Goal: Task Accomplishment & Management: Complete application form

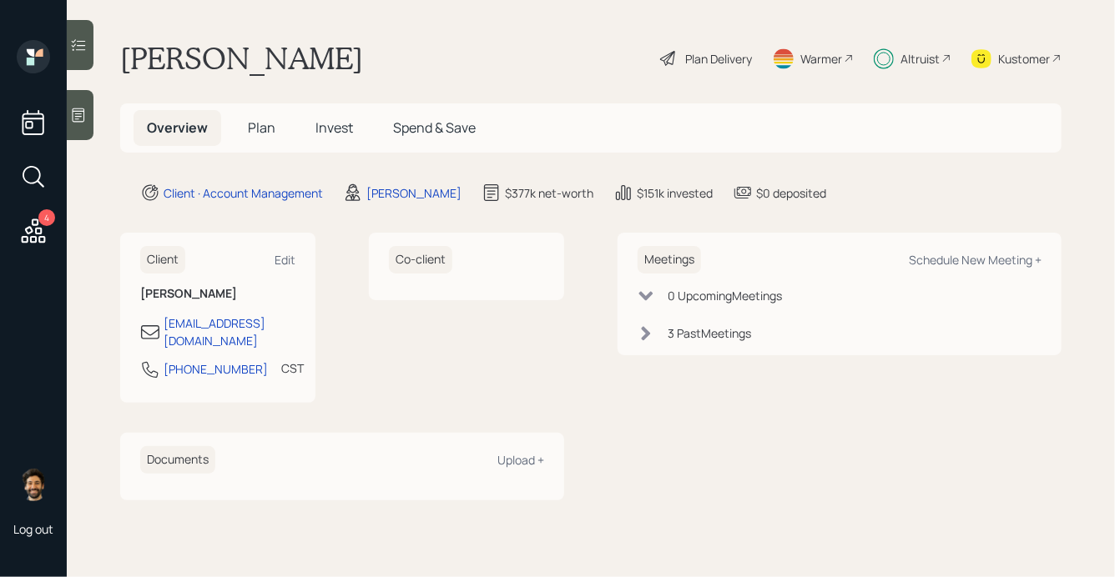
click at [269, 131] on span "Plan" at bounding box center [262, 127] width 28 height 18
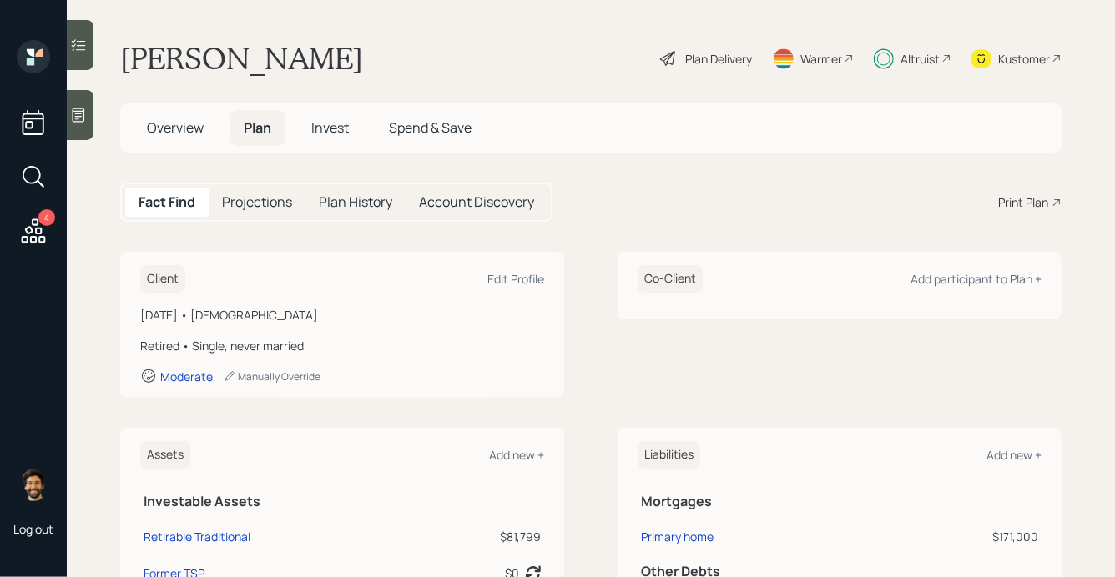
click at [905, 58] on div "Altruist" at bounding box center [919, 59] width 39 height 18
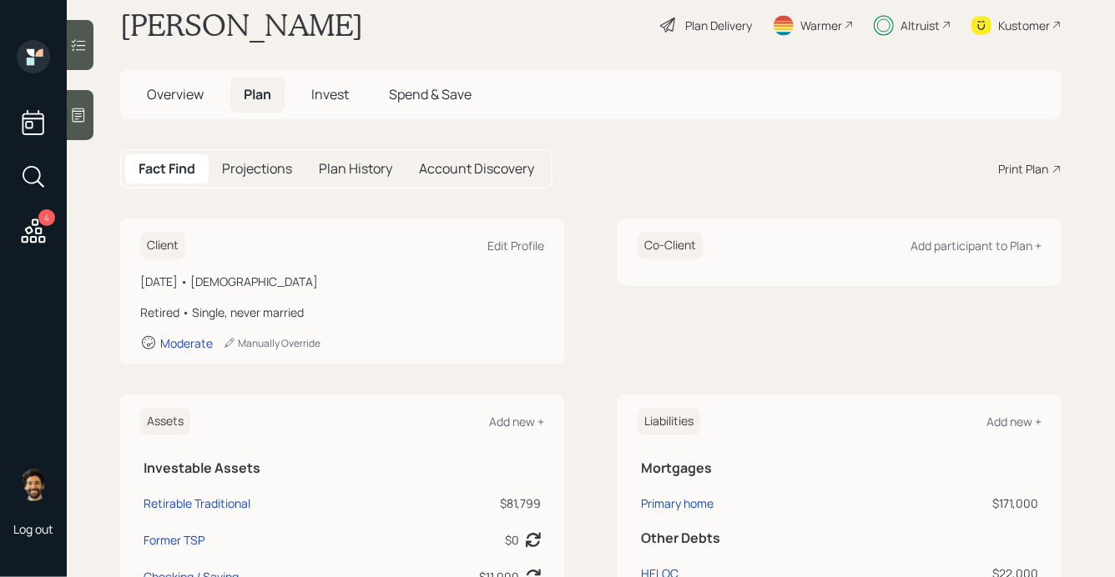
scroll to position [18, 0]
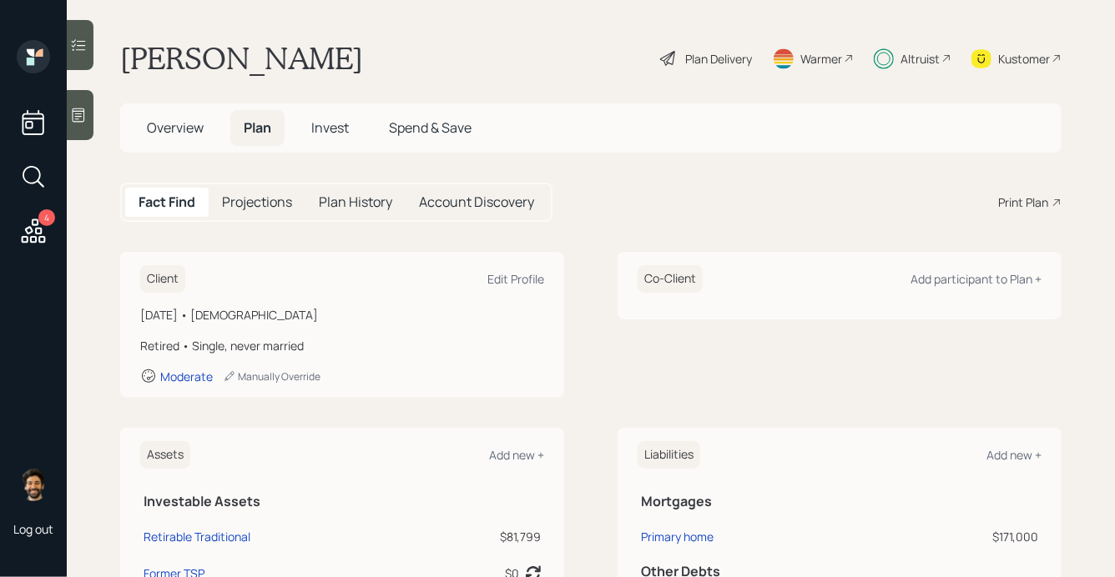
click at [940, 61] on div "Altruist" at bounding box center [913, 58] width 78 height 37
click at [709, 62] on div "Plan Delivery" at bounding box center [718, 59] width 67 height 18
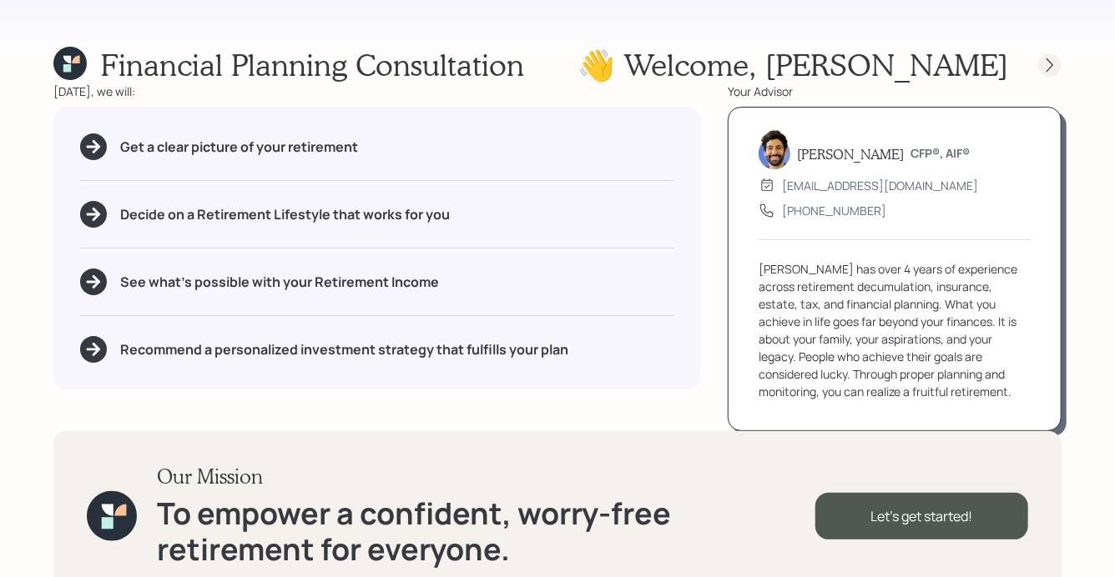
click at [1050, 68] on icon at bounding box center [1049, 65] width 17 height 17
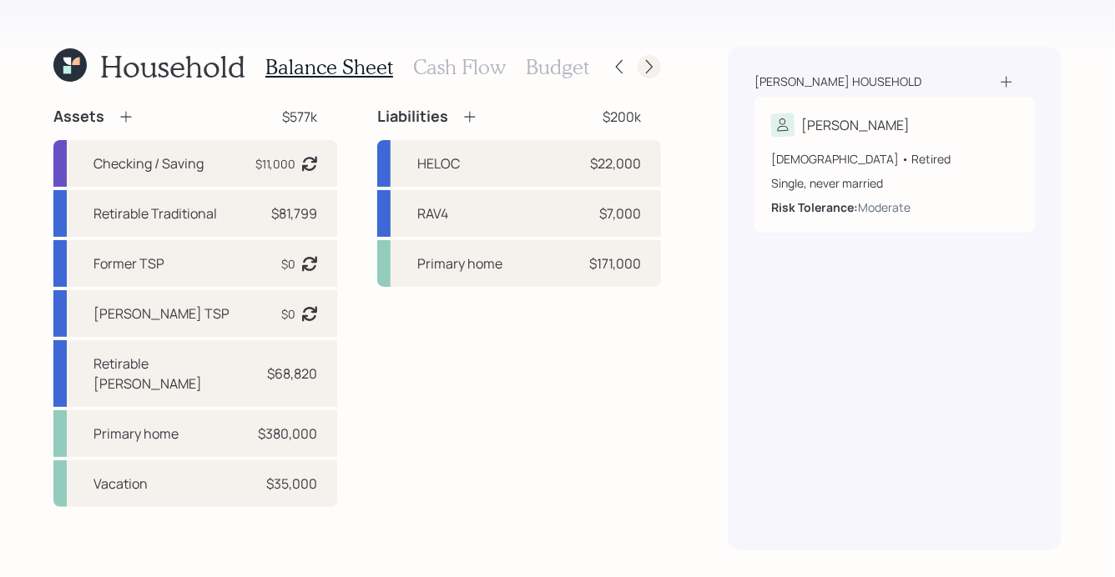
click at [652, 65] on icon at bounding box center [649, 66] width 17 height 17
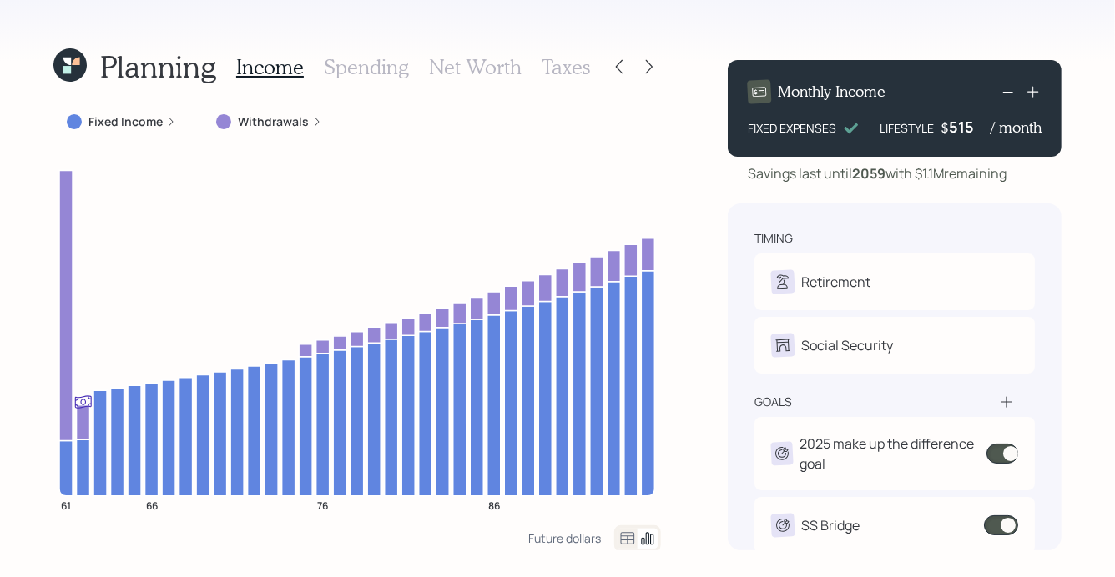
click at [70, 76] on icon at bounding box center [69, 64] width 33 height 33
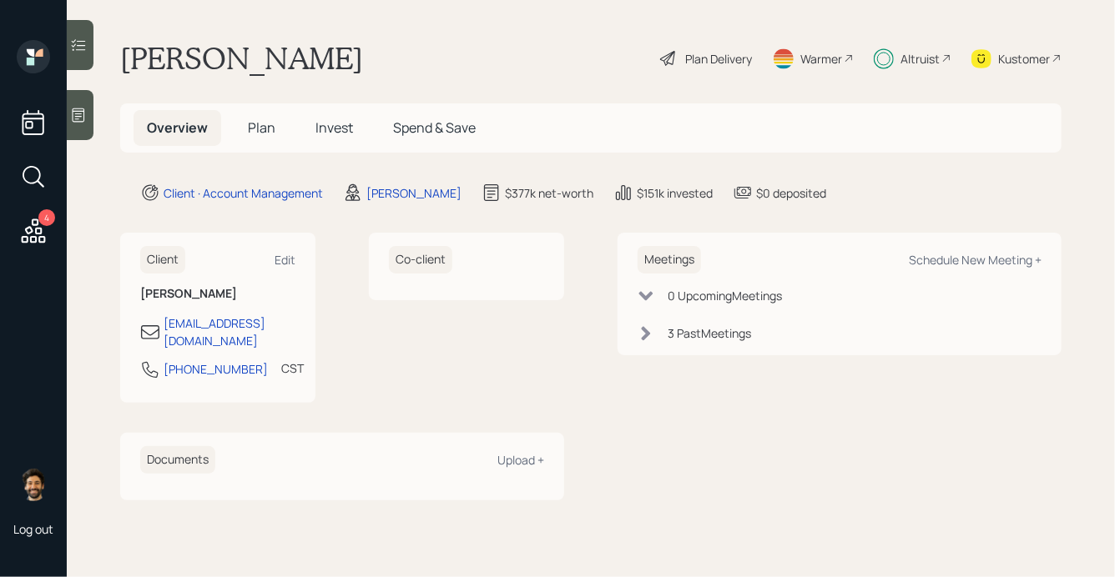
click at [258, 134] on span "Plan" at bounding box center [262, 127] width 28 height 18
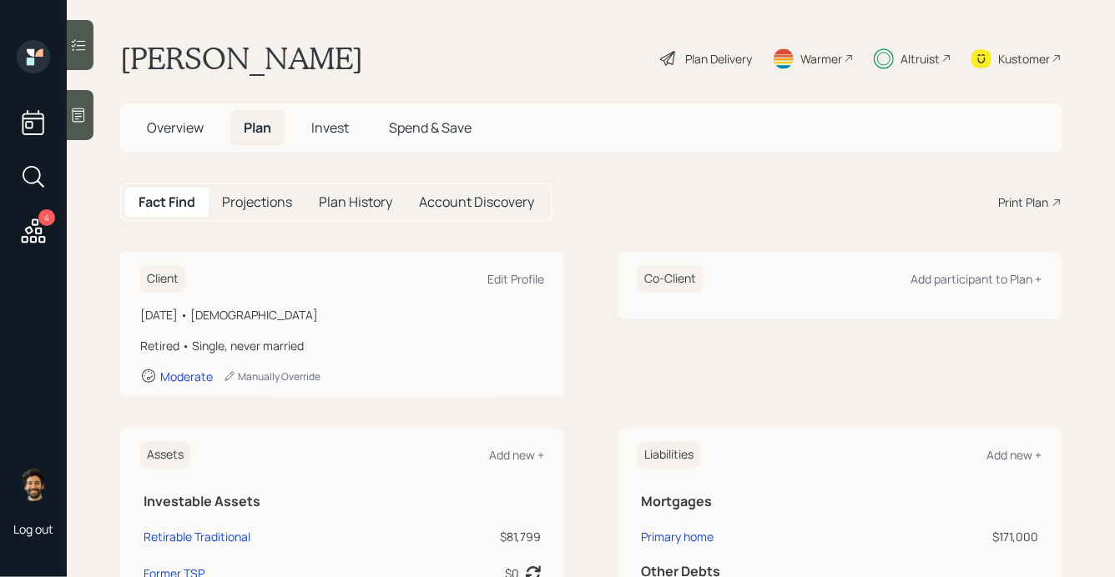
click at [322, 128] on span "Invest" at bounding box center [330, 127] width 38 height 18
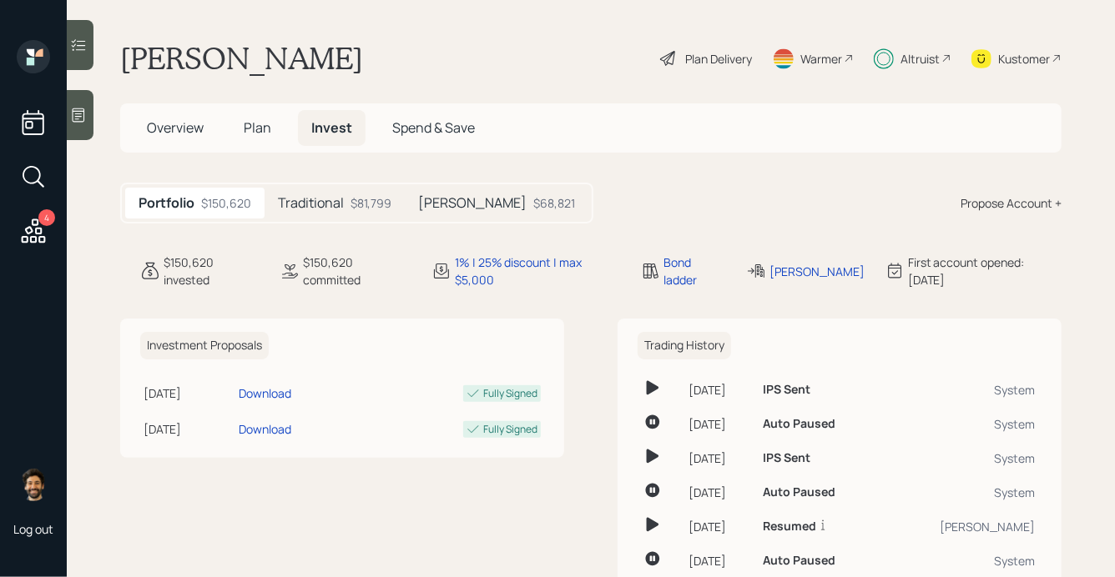
click at [330, 206] on h5 "Traditional" at bounding box center [311, 203] width 66 height 16
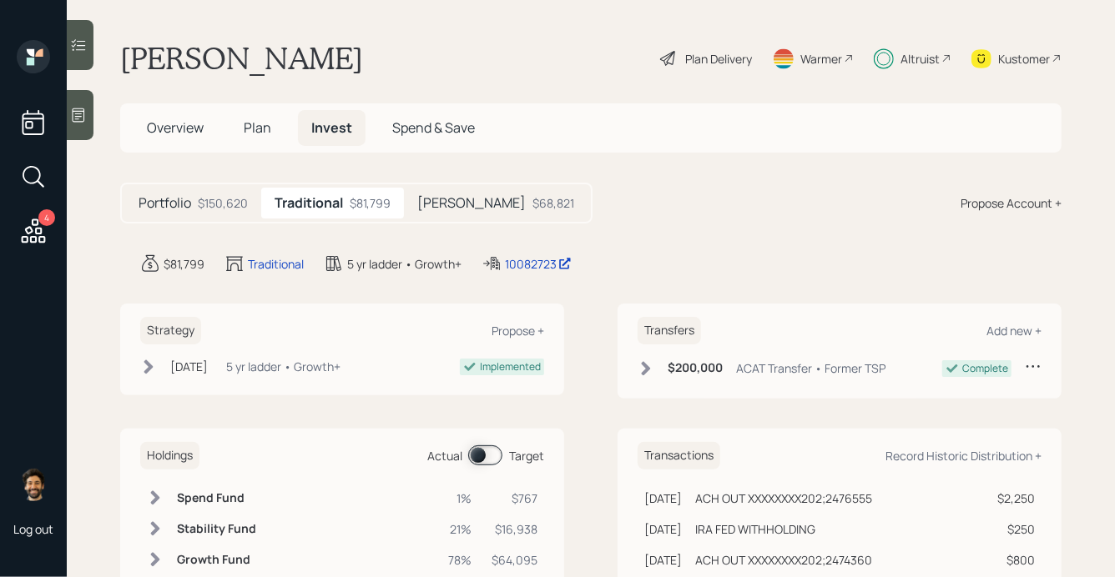
click at [532, 205] on div "$68,821" at bounding box center [553, 203] width 42 height 18
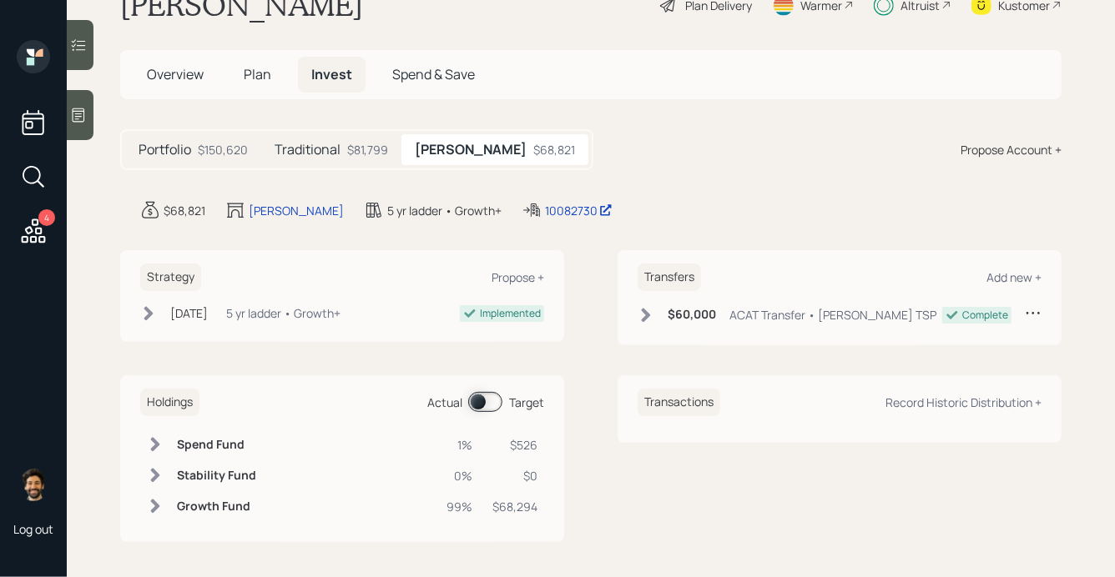
scroll to position [57, 0]
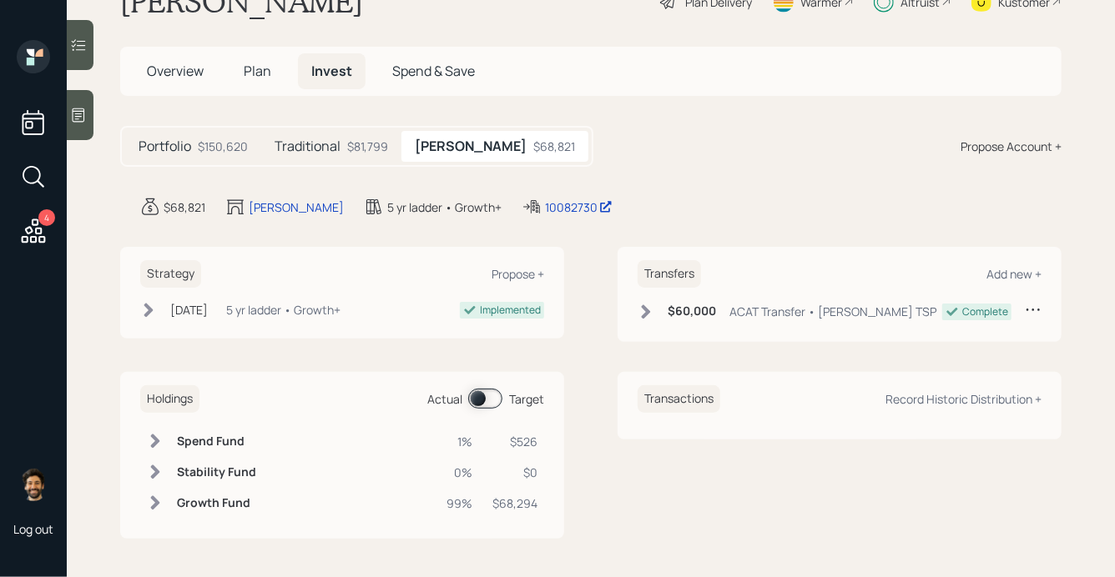
click at [325, 146] on h5 "Traditional" at bounding box center [308, 147] width 66 height 16
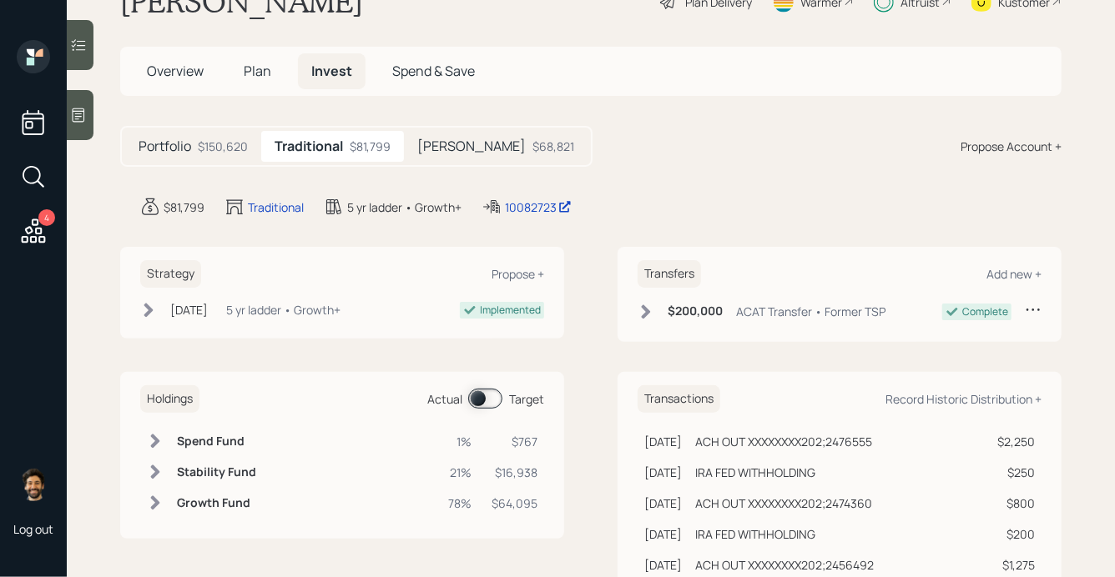
click at [532, 138] on div "$68,821" at bounding box center [553, 147] width 42 height 18
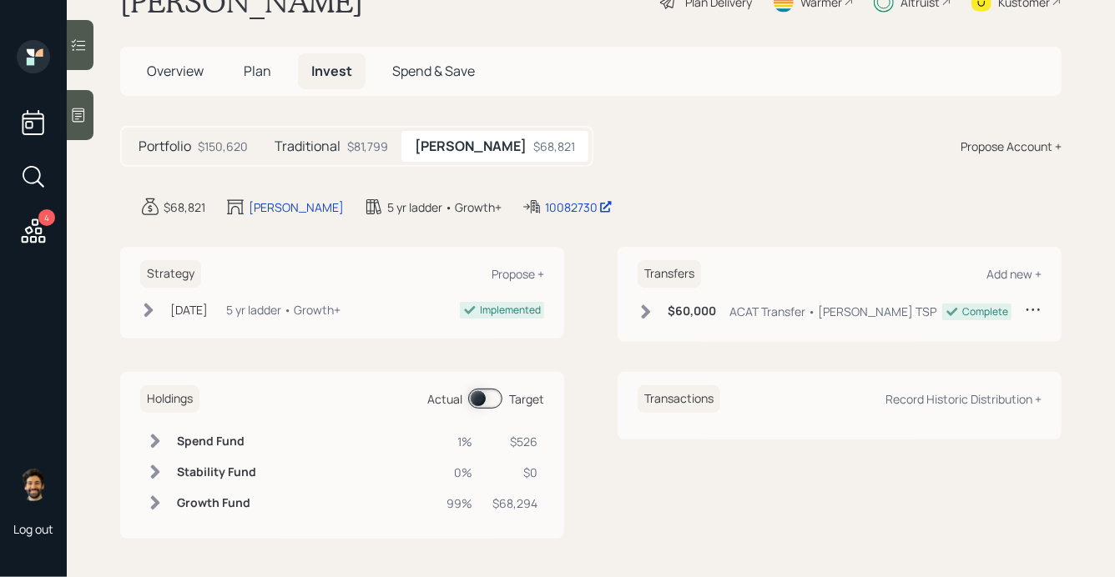
click at [254, 66] on span "Plan" at bounding box center [258, 71] width 28 height 18
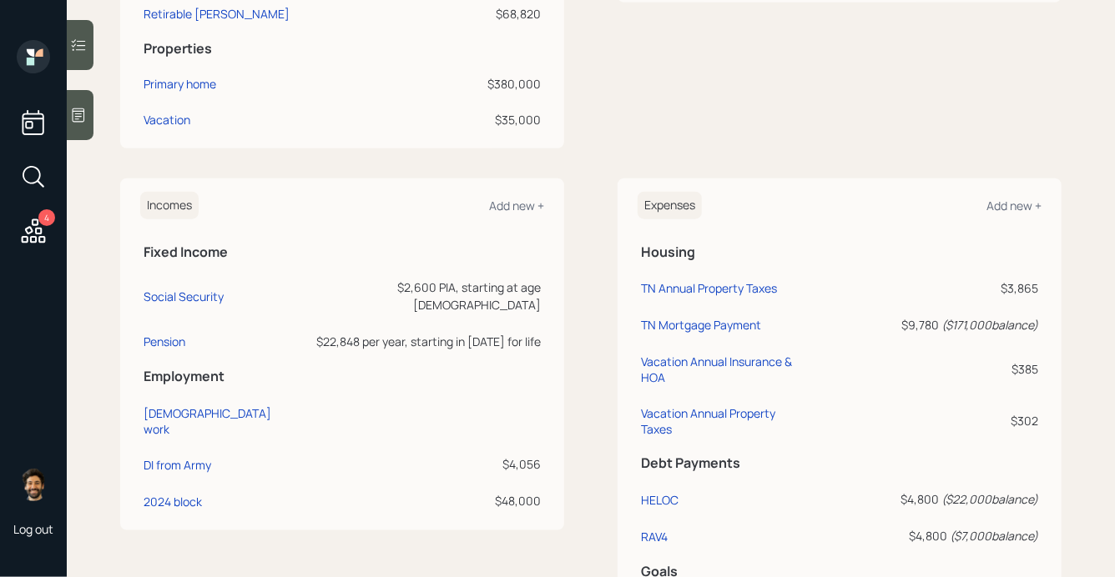
scroll to position [663, 0]
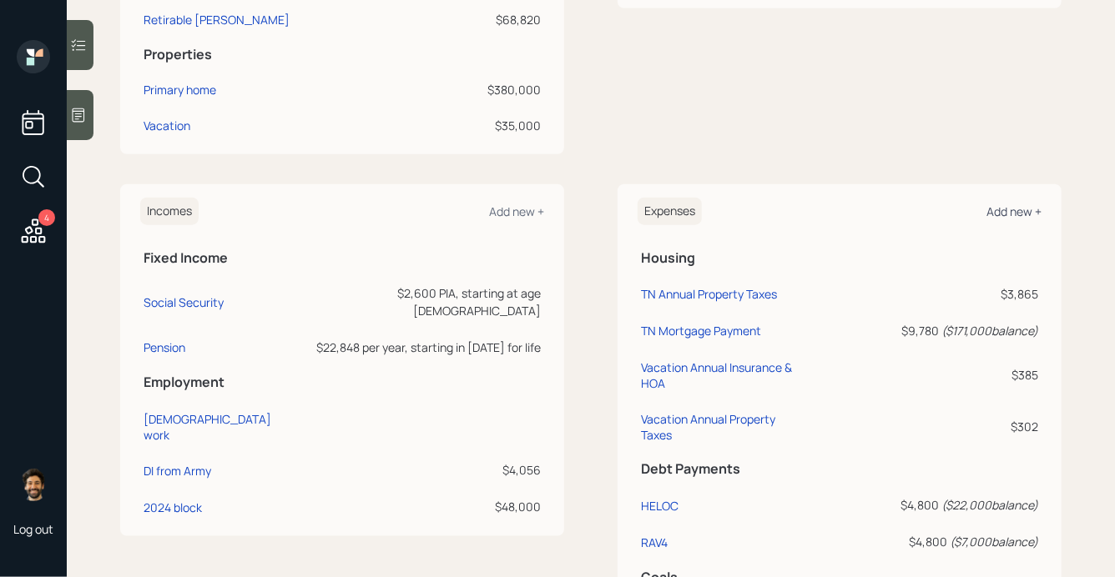
click at [1010, 211] on div "Add new +" at bounding box center [1013, 212] width 55 height 16
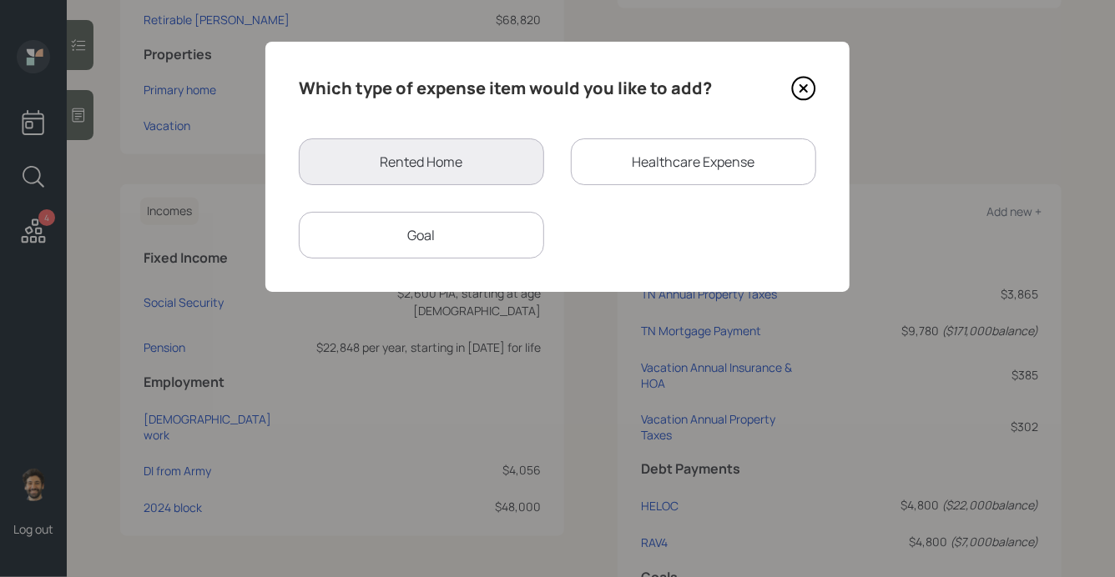
click at [476, 226] on div "Goal" at bounding box center [421, 235] width 245 height 47
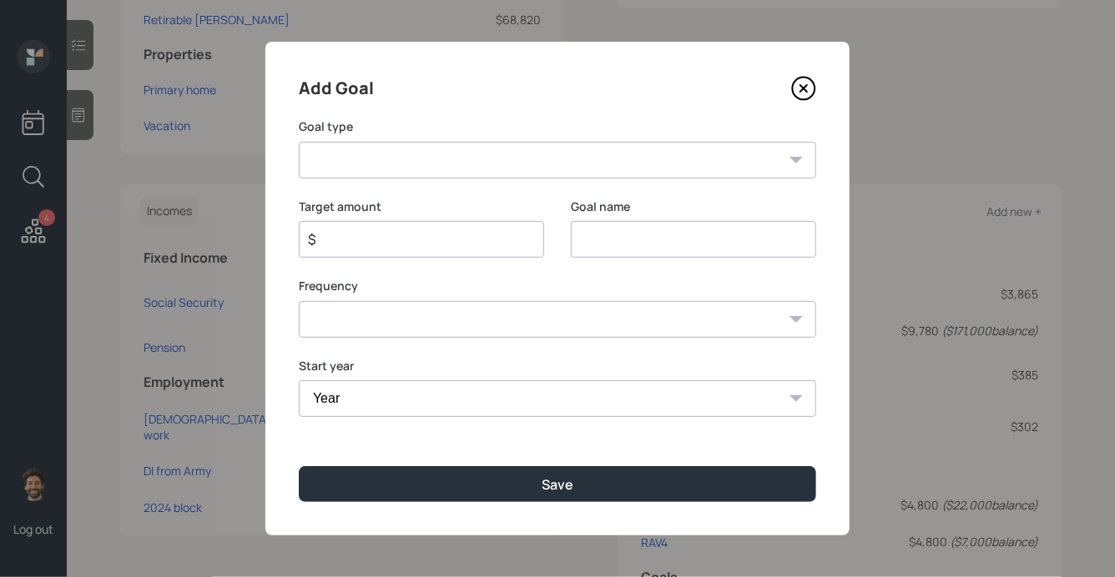
click at [411, 164] on select "Create an emergency fund Donate to charity Purchase a home Make a purchase Supp…" at bounding box center [557, 160] width 517 height 37
select select "other"
click at [299, 142] on select "Create an emergency fund Donate to charity Purchase a home Make a purchase Supp…" at bounding box center [557, 160] width 517 height 37
click at [618, 242] on input "Other" at bounding box center [693, 239] width 245 height 37
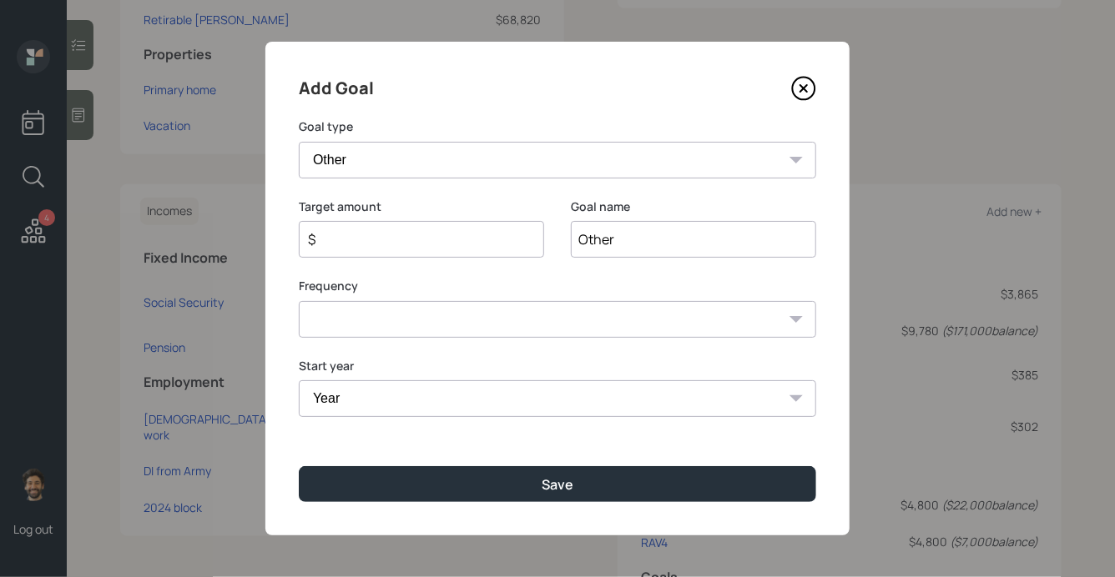
click at [618, 242] on input "Other" at bounding box center [693, 239] width 245 height 37
type input "Need money"
click at [377, 240] on input "$" at bounding box center [414, 239] width 217 height 20
type input "$ 2,000"
click at [335, 316] on select "One time Every 1 year Every 2 years Every 3 years Every 4 years Every 5 years E…" at bounding box center [557, 319] width 517 height 37
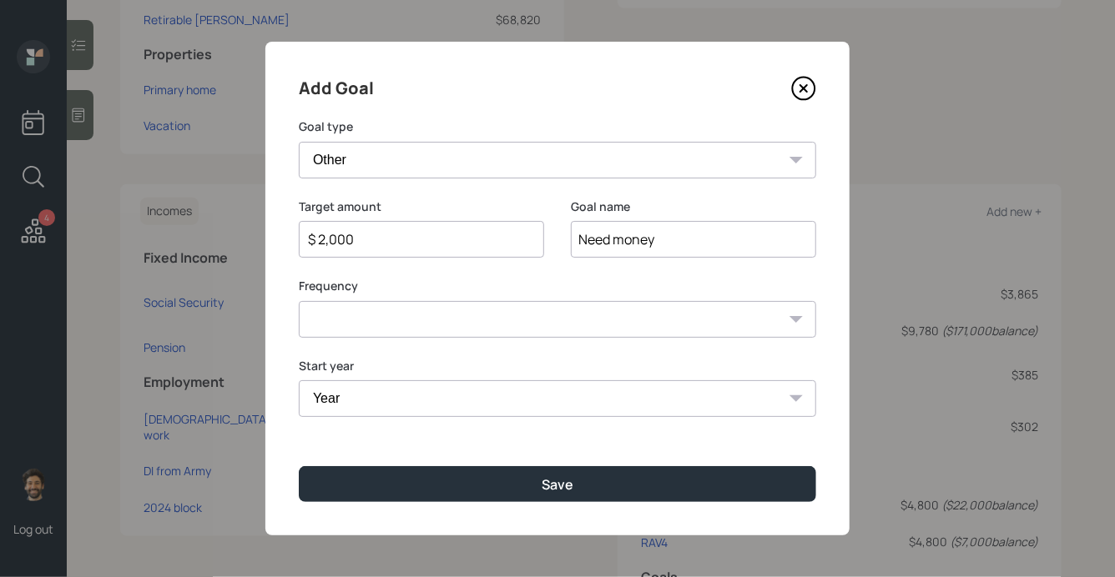
select select "0"
click at [299, 301] on select "One time Every 1 year Every 2 years Every 3 years Every 4 years Every 5 years E…" at bounding box center [557, 319] width 517 height 37
click at [345, 401] on select "Year 2025 2026 2027 2028 2029 2030 2031 2032 2033 2034 2035 2036 2037 2038 2039…" at bounding box center [557, 398] width 517 height 37
select select "2025"
click at [299, 380] on select "Year 2025 2026 2027 2028 2029 2030 2031 2032 2033 2034 2035 2036 2037 2038 2039…" at bounding box center [557, 398] width 517 height 37
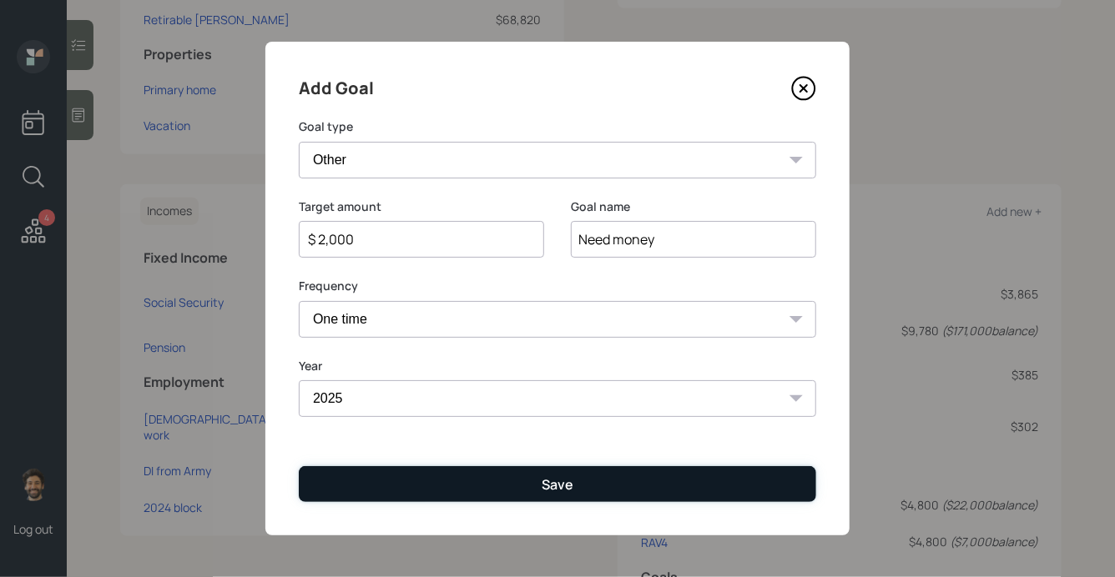
click at [368, 493] on button "Save" at bounding box center [557, 484] width 517 height 36
type input "$"
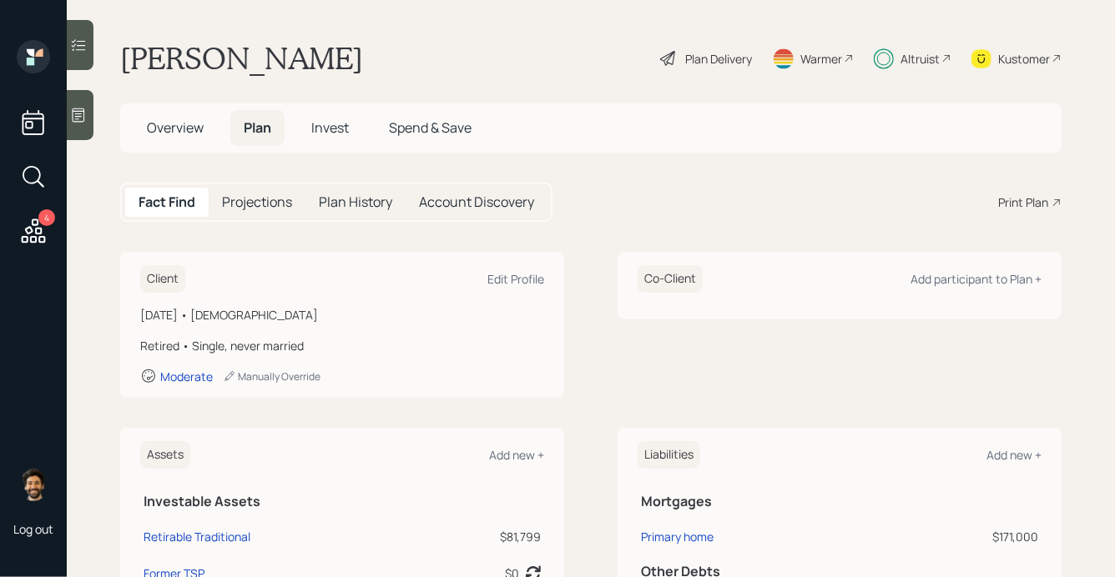
click at [333, 130] on span "Invest" at bounding box center [330, 127] width 38 height 18
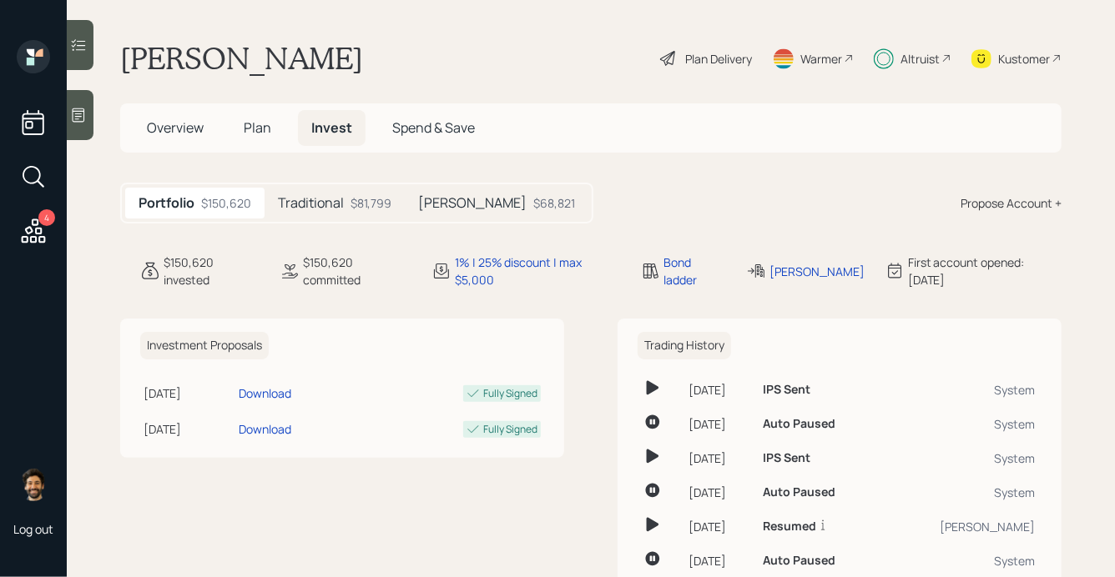
click at [333, 192] on div "Traditional $81,799" at bounding box center [335, 203] width 140 height 31
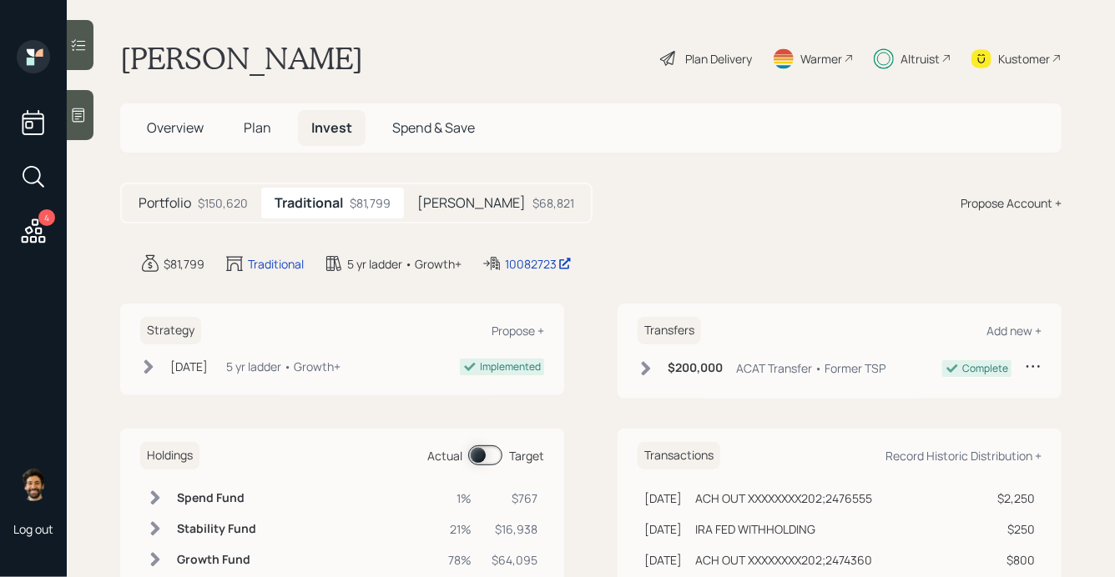
click at [474, 454] on span at bounding box center [485, 456] width 34 height 20
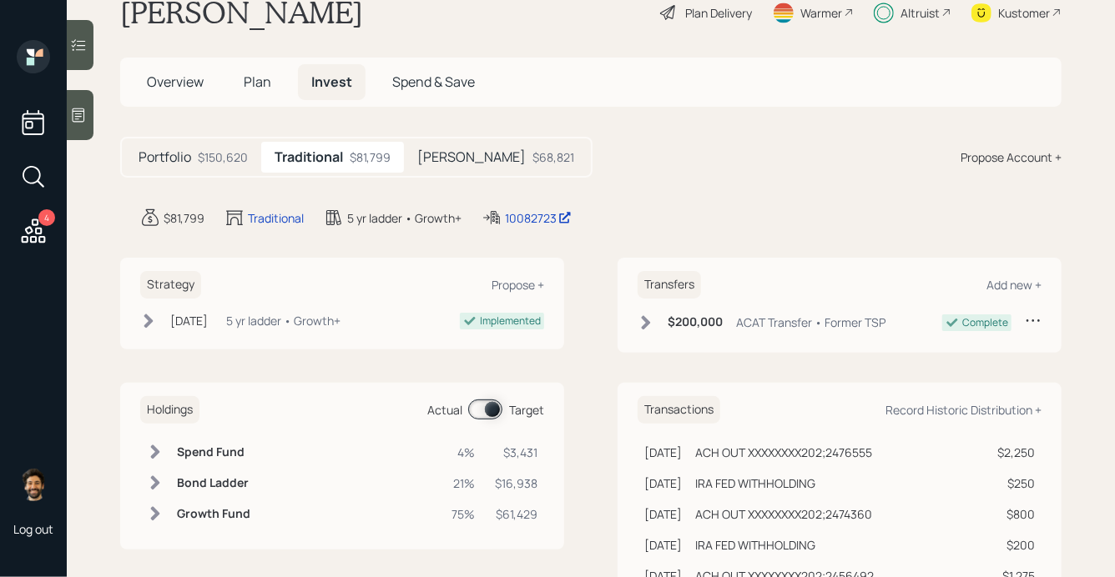
scroll to position [74, 0]
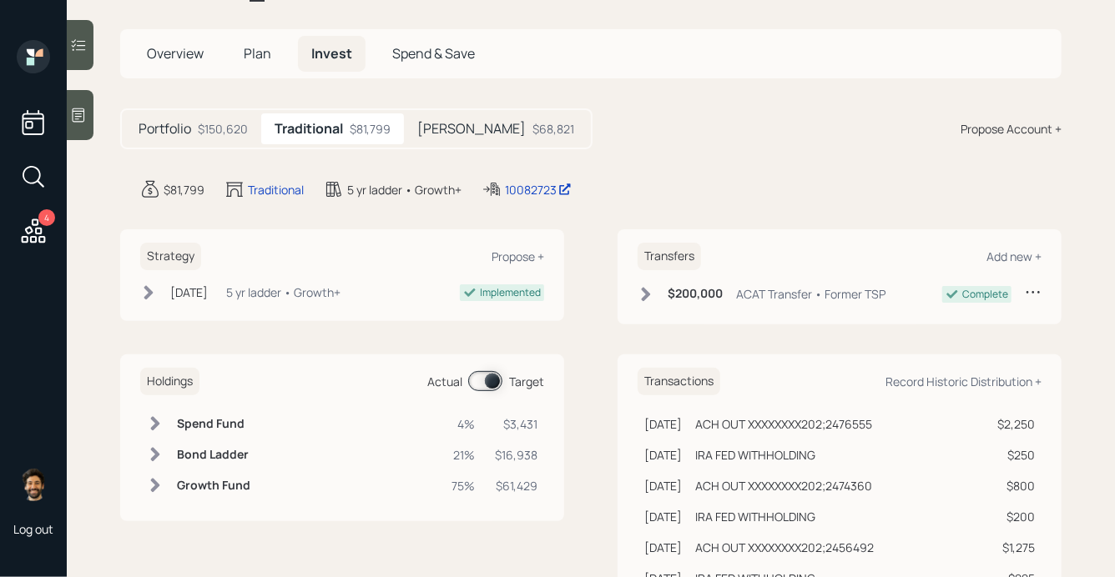
click at [179, 421] on h6 "Spend Fund" at bounding box center [213, 424] width 73 height 14
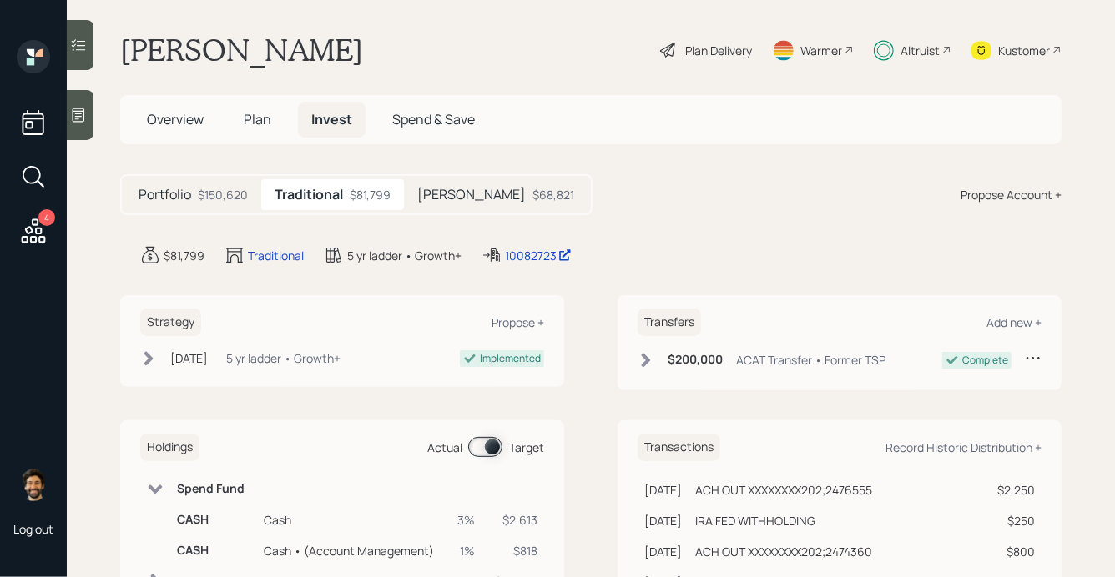
scroll to position [0, 0]
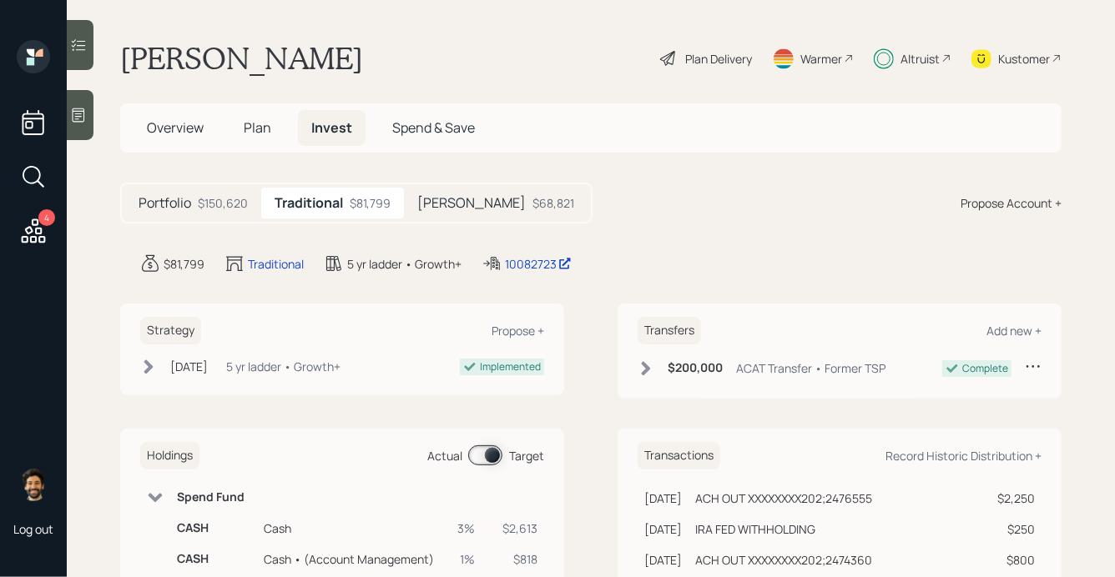
click at [86, 43] on icon at bounding box center [78, 45] width 17 height 17
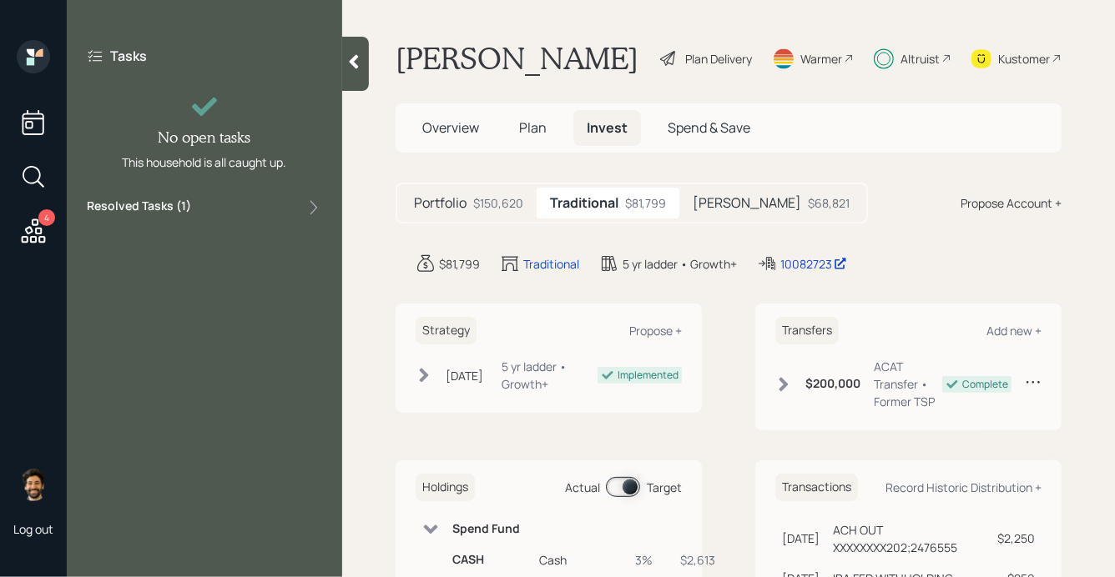
click at [348, 70] on div at bounding box center [355, 64] width 27 height 54
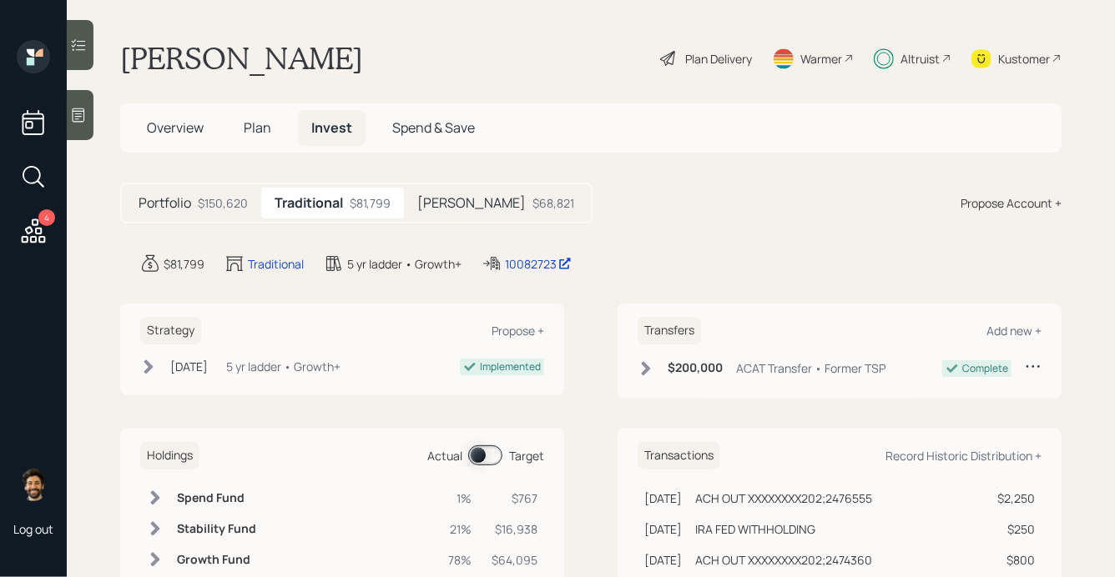
click at [262, 134] on span "Plan" at bounding box center [258, 127] width 28 height 18
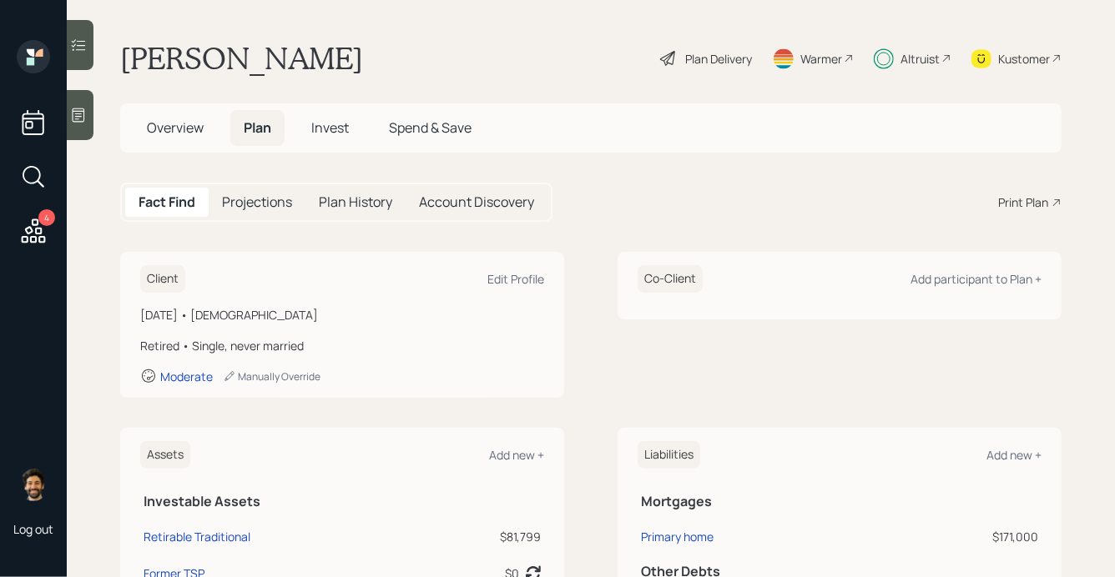
click at [329, 128] on span "Invest" at bounding box center [330, 127] width 38 height 18
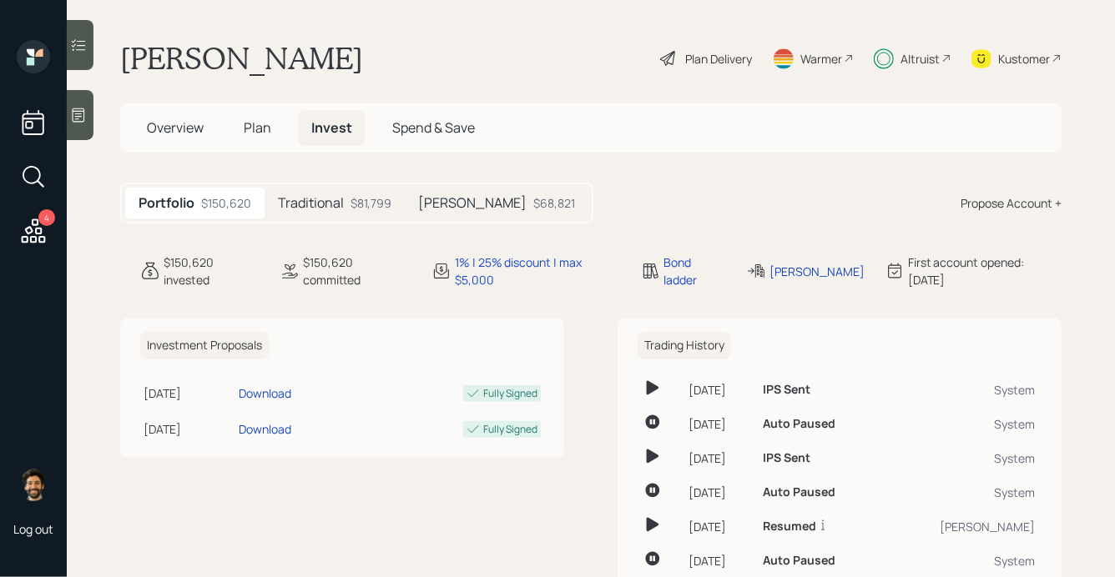
click at [83, 46] on icon at bounding box center [78, 45] width 17 height 17
click at [310, 207] on h5 "Traditional" at bounding box center [311, 203] width 66 height 16
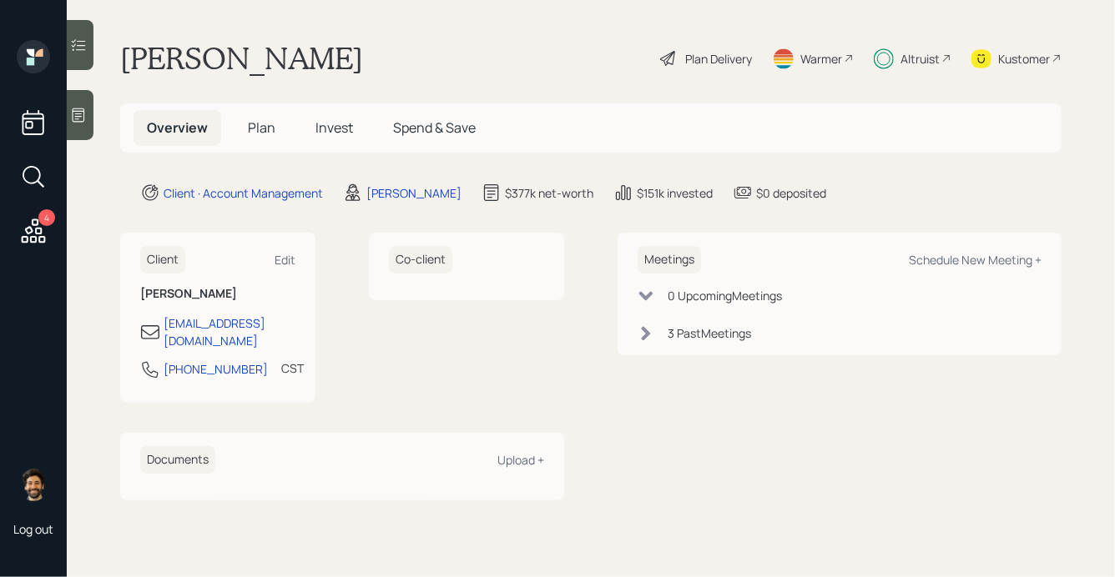
click at [83, 46] on icon at bounding box center [78, 45] width 17 height 17
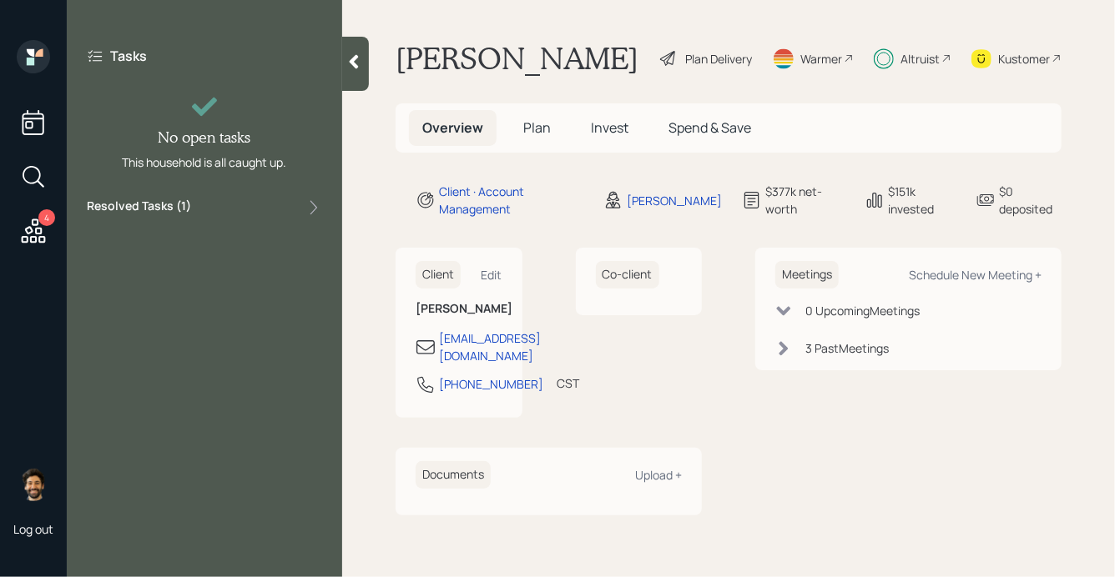
click at [343, 71] on div at bounding box center [355, 64] width 27 height 54
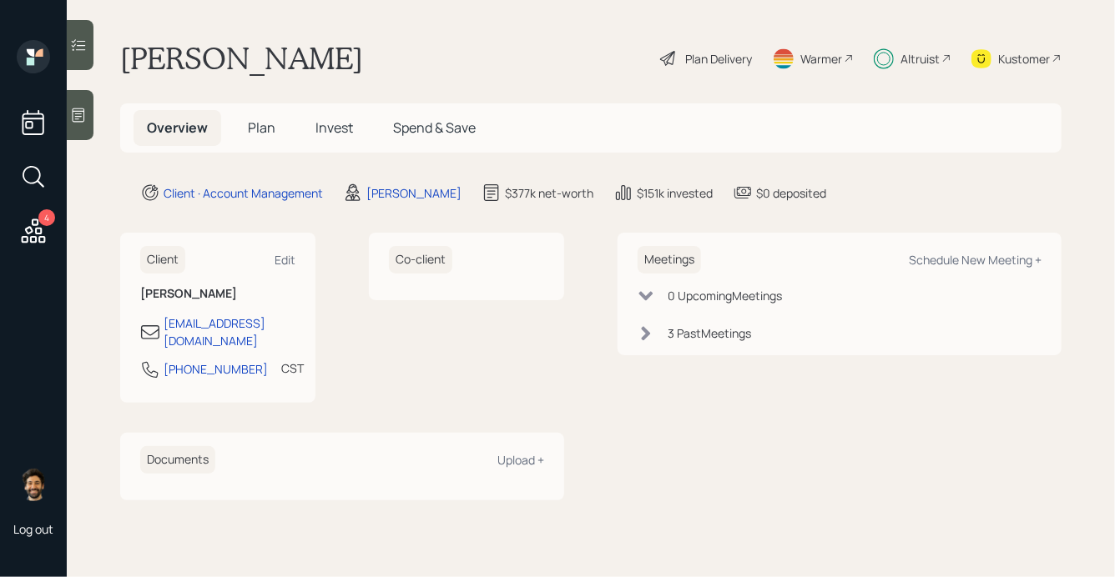
click at [251, 129] on span "Plan" at bounding box center [262, 127] width 28 height 18
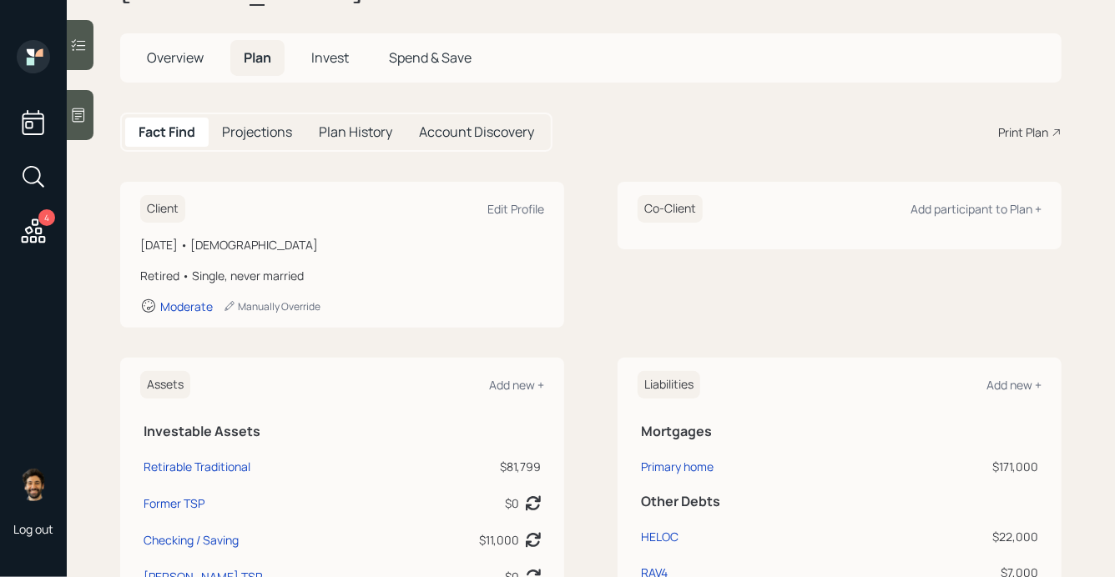
scroll to position [77, 0]
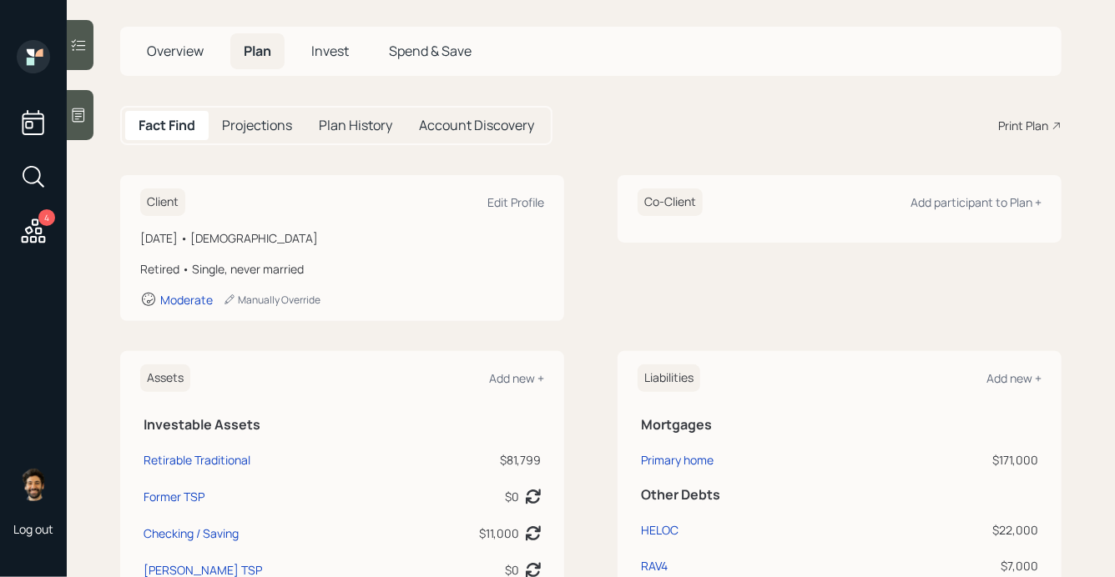
click at [335, 43] on span "Invest" at bounding box center [330, 51] width 38 height 18
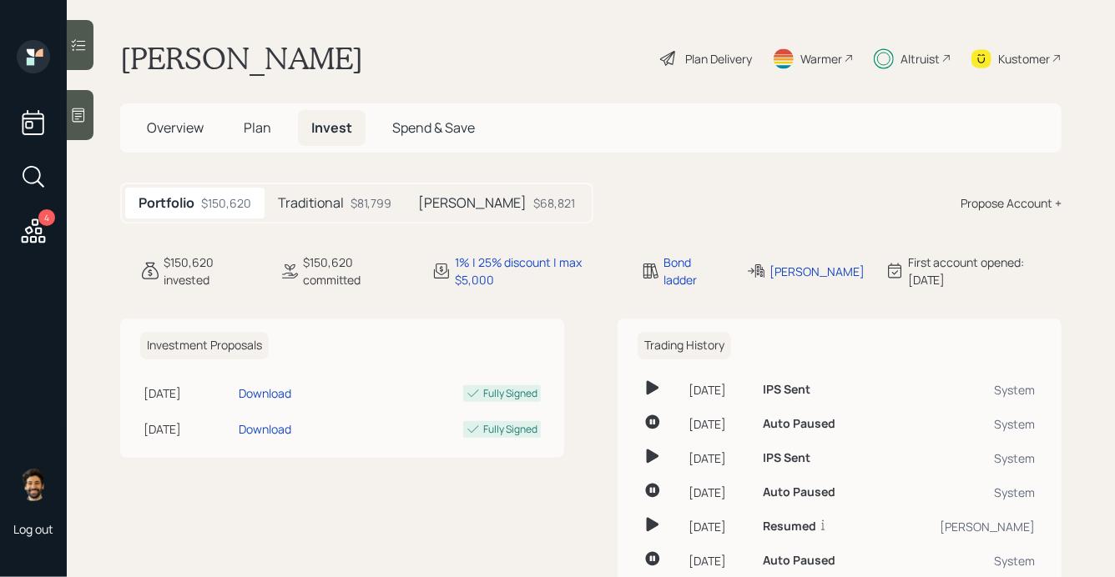
click at [318, 205] on h5 "Traditional" at bounding box center [311, 203] width 66 height 16
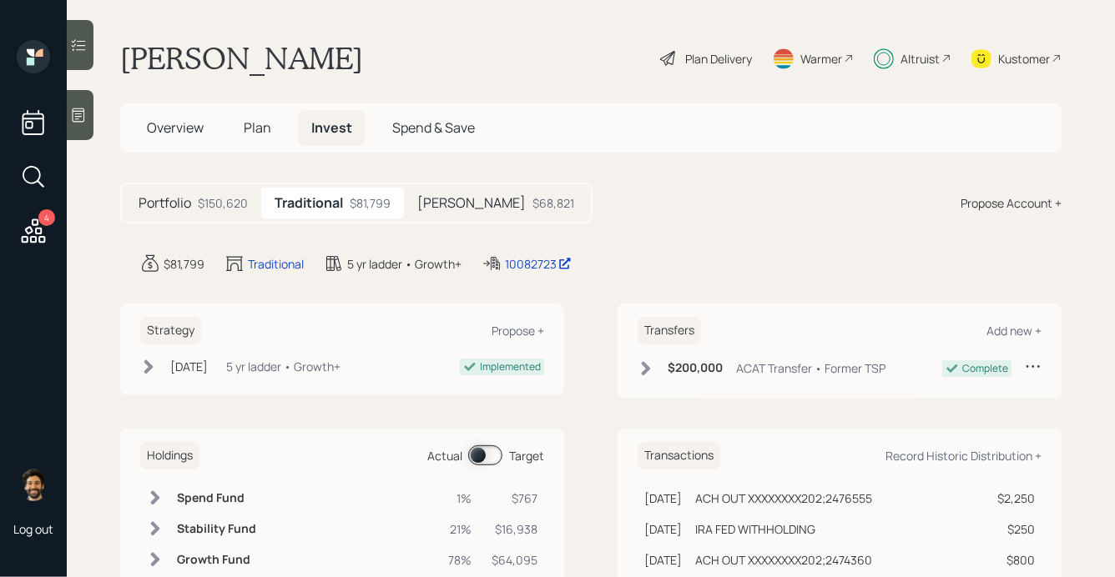
click at [483, 454] on span at bounding box center [485, 456] width 34 height 20
drag, startPoint x: 506, startPoint y: 501, endPoint x: 544, endPoint y: 501, distance: 37.5
click at [544, 501] on div "Holdings Actual Target Spend Fund 4% $3,431 Bond Ladder 21% $16,938 Growth Fund…" at bounding box center [342, 512] width 444 height 167
click at [635, 232] on main "Sherry Buikema Plan Delivery Warmer Altruist Kustomer Overview Plan Invest Spen…" at bounding box center [591, 288] width 1048 height 577
click at [83, 55] on div at bounding box center [80, 45] width 27 height 50
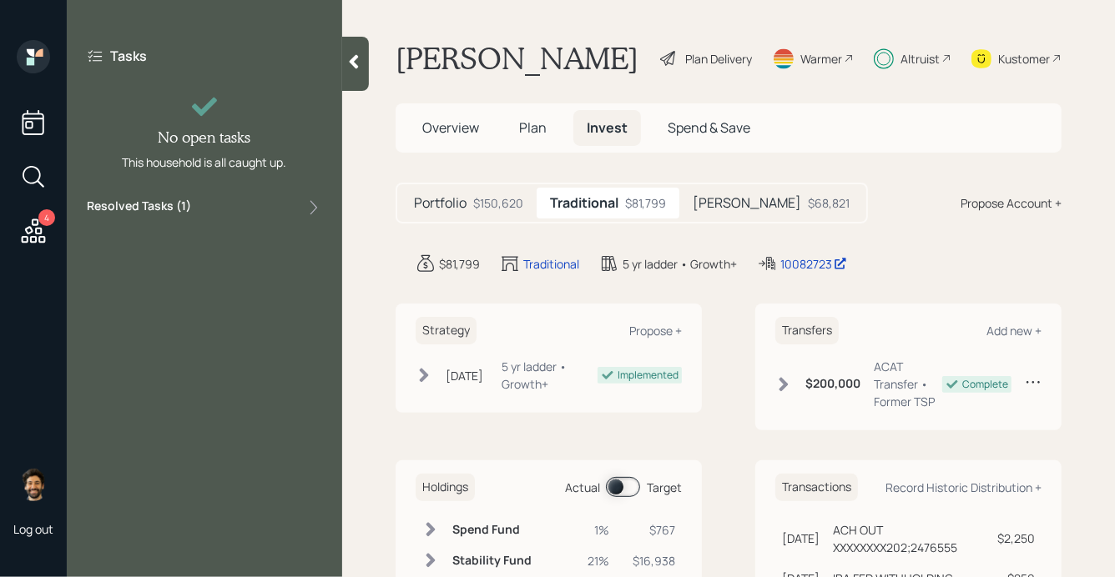
click at [347, 78] on div at bounding box center [355, 64] width 27 height 54
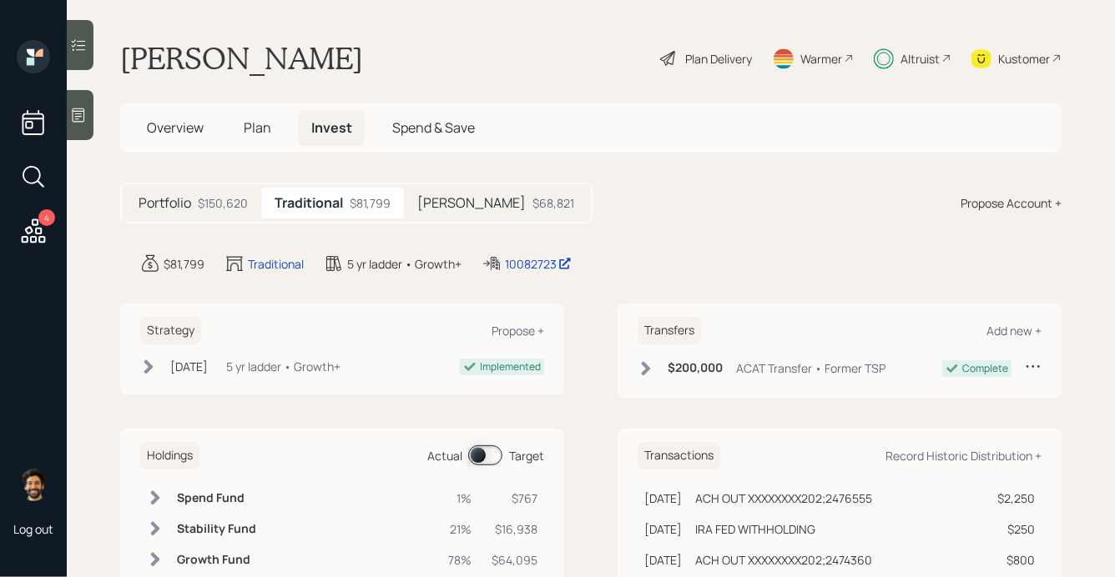
click at [75, 43] on icon at bounding box center [78, 45] width 17 height 17
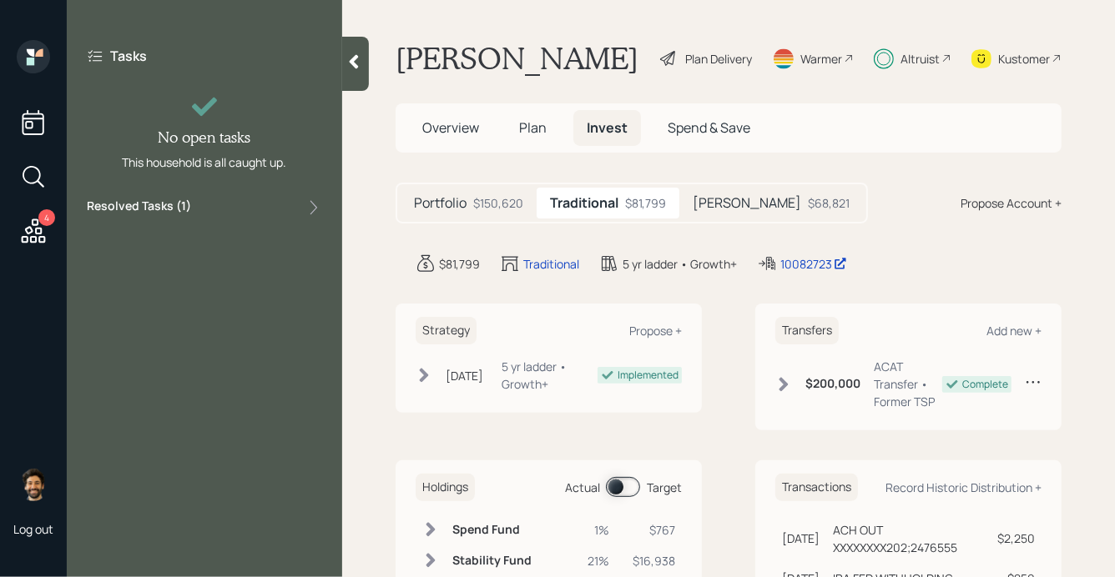
click at [206, 206] on div "Resolved Tasks ( 1 )" at bounding box center [204, 208] width 235 height 20
click at [363, 70] on div at bounding box center [355, 64] width 27 height 54
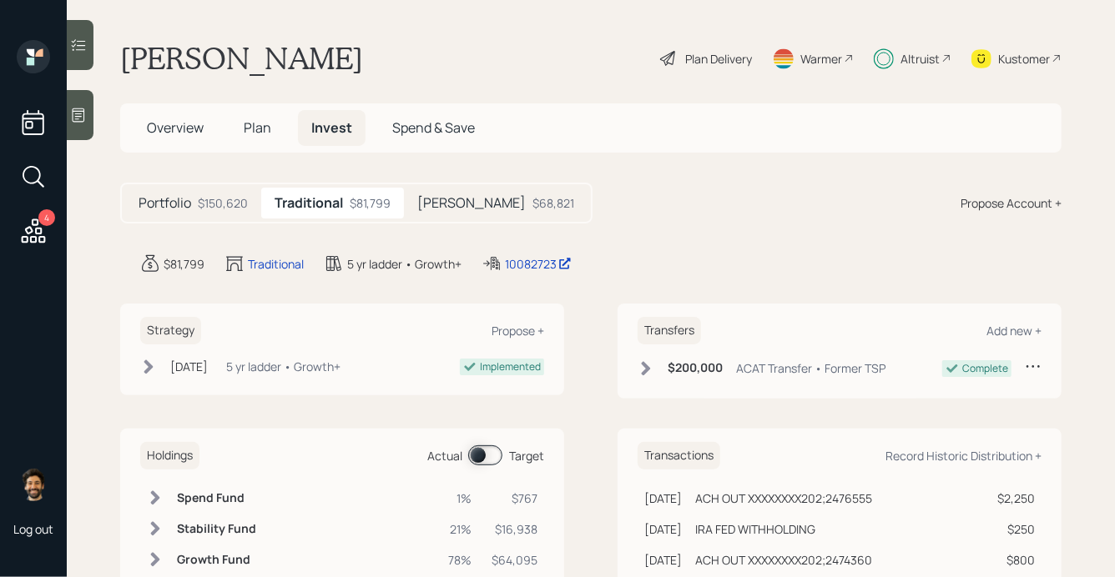
click at [36, 240] on icon at bounding box center [34, 231] width 24 height 24
click at [482, 458] on span at bounding box center [485, 456] width 34 height 20
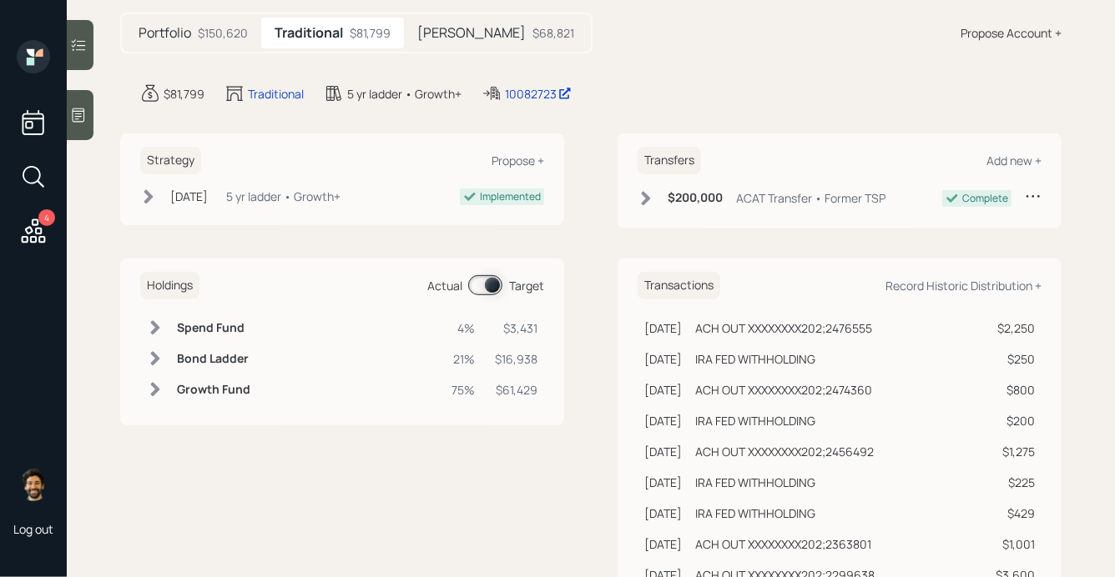
scroll to position [185, 0]
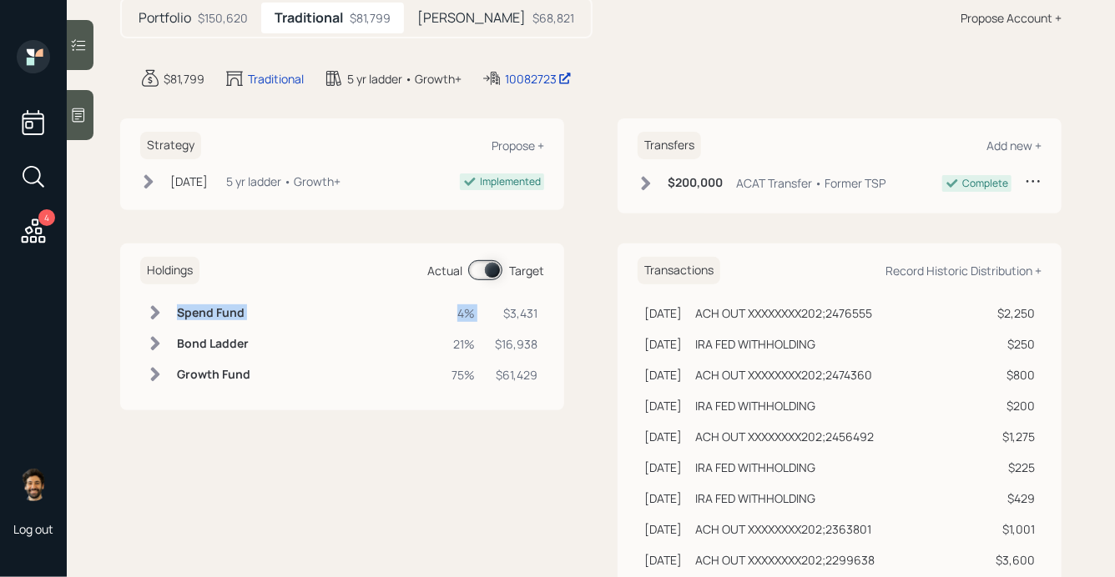
drag, startPoint x: 506, startPoint y: 311, endPoint x: 549, endPoint y: 307, distance: 43.6
click at [485, 275] on span at bounding box center [485, 270] width 34 height 20
click at [495, 275] on span at bounding box center [485, 270] width 34 height 20
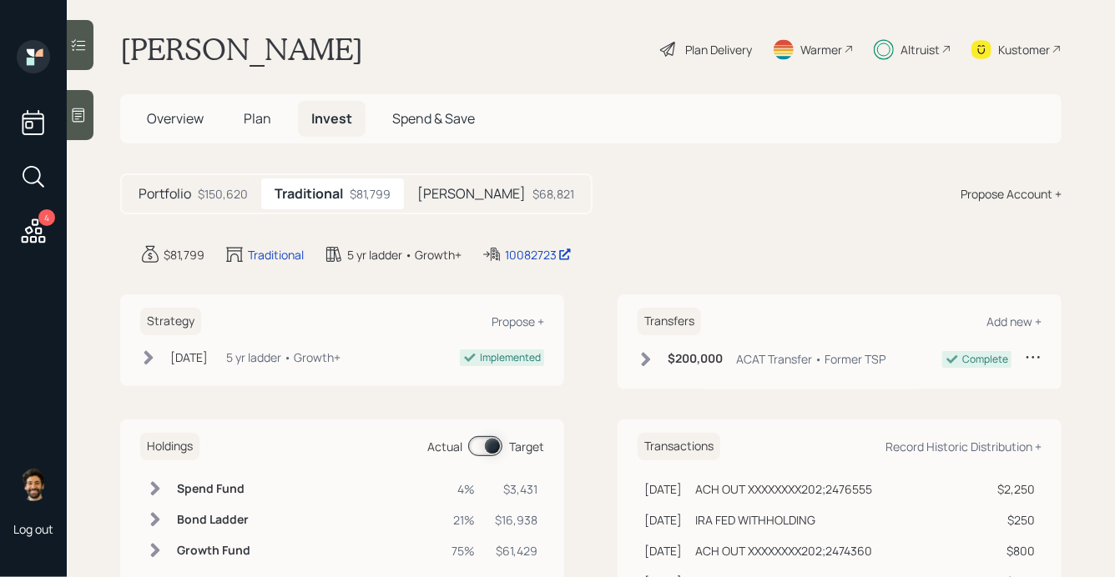
scroll to position [0, 0]
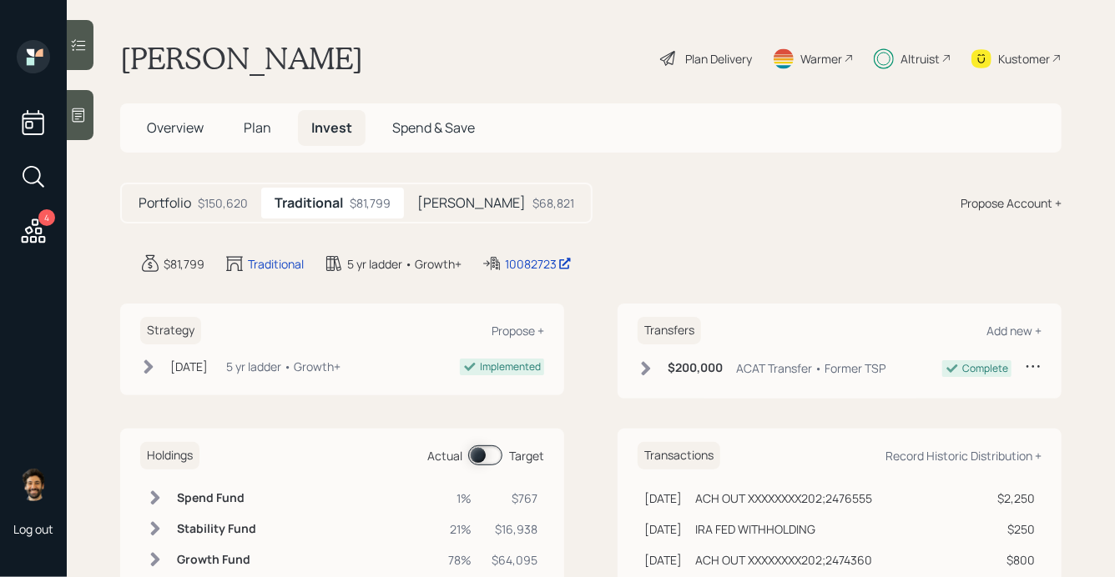
click at [78, 42] on icon at bounding box center [78, 45] width 17 height 17
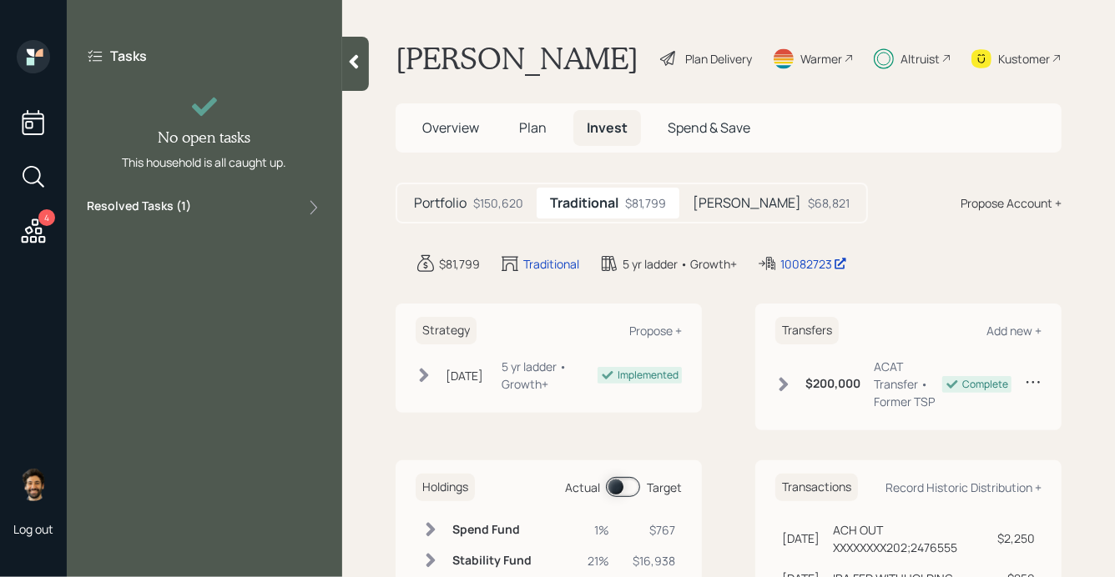
click at [133, 205] on label "Resolved Tasks ( 1 )" at bounding box center [139, 208] width 104 height 20
click at [343, 68] on div at bounding box center [355, 64] width 27 height 54
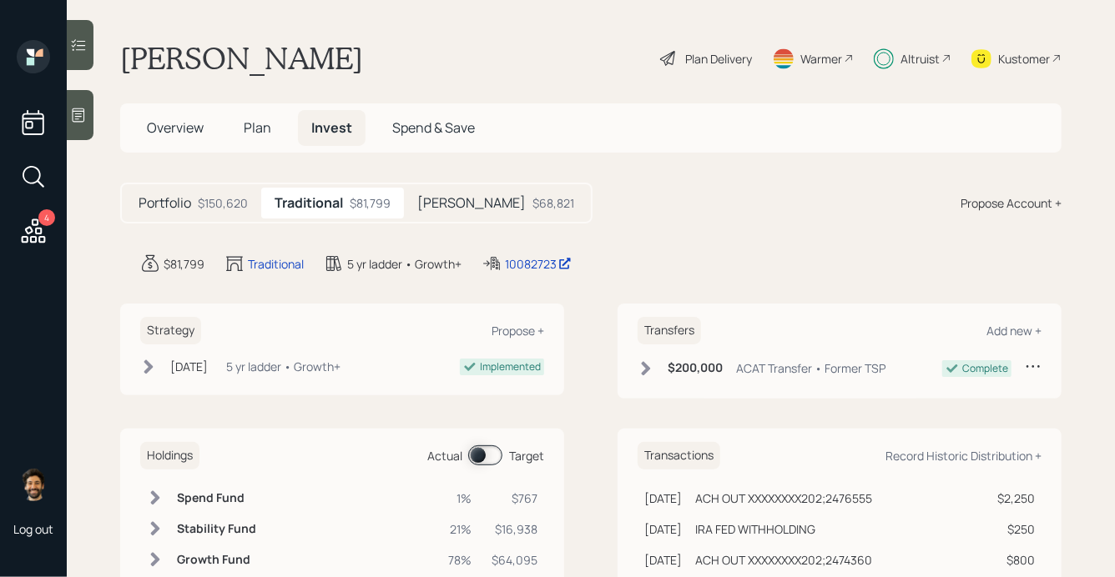
click at [726, 58] on div "Plan Delivery" at bounding box center [718, 59] width 67 height 18
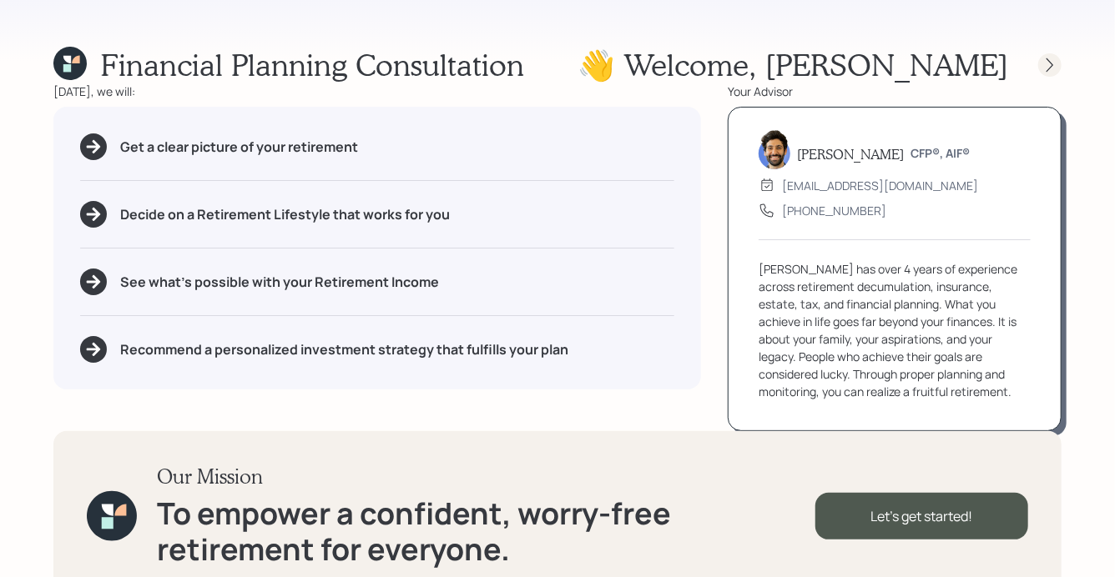
click at [1053, 73] on div at bounding box center [1049, 64] width 23 height 23
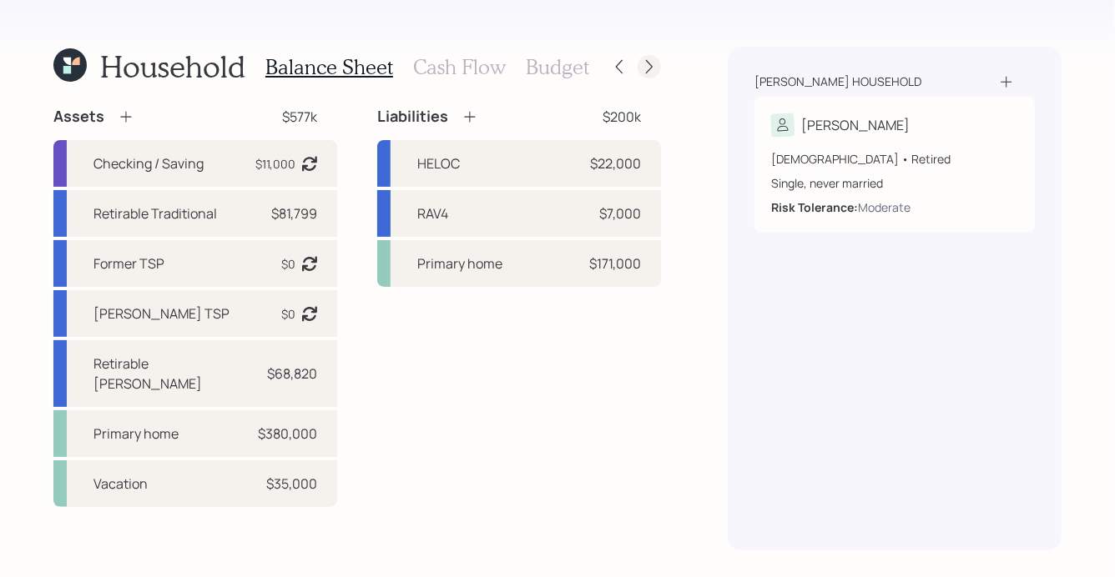
click at [648, 66] on icon at bounding box center [649, 66] width 17 height 17
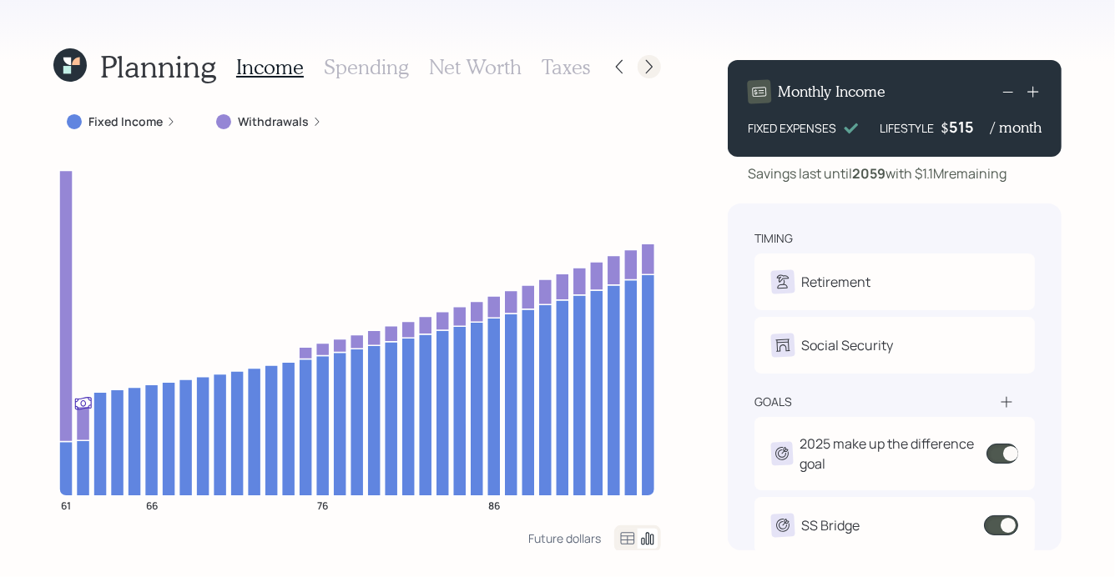
click at [648, 68] on icon at bounding box center [649, 66] width 17 height 17
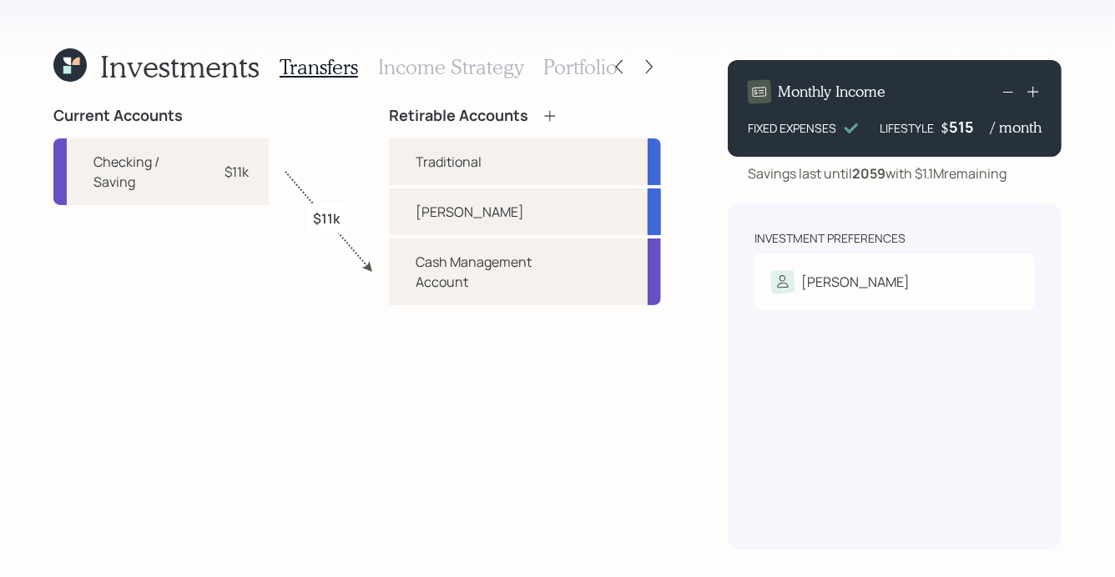
click at [72, 67] on icon at bounding box center [69, 64] width 33 height 33
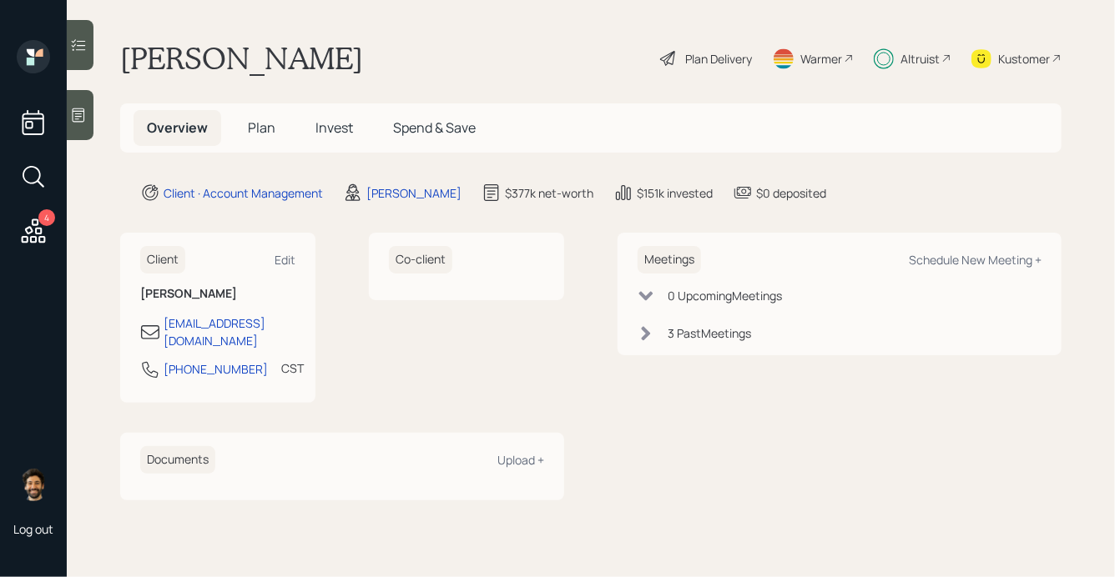
click at [263, 123] on span "Plan" at bounding box center [262, 127] width 28 height 18
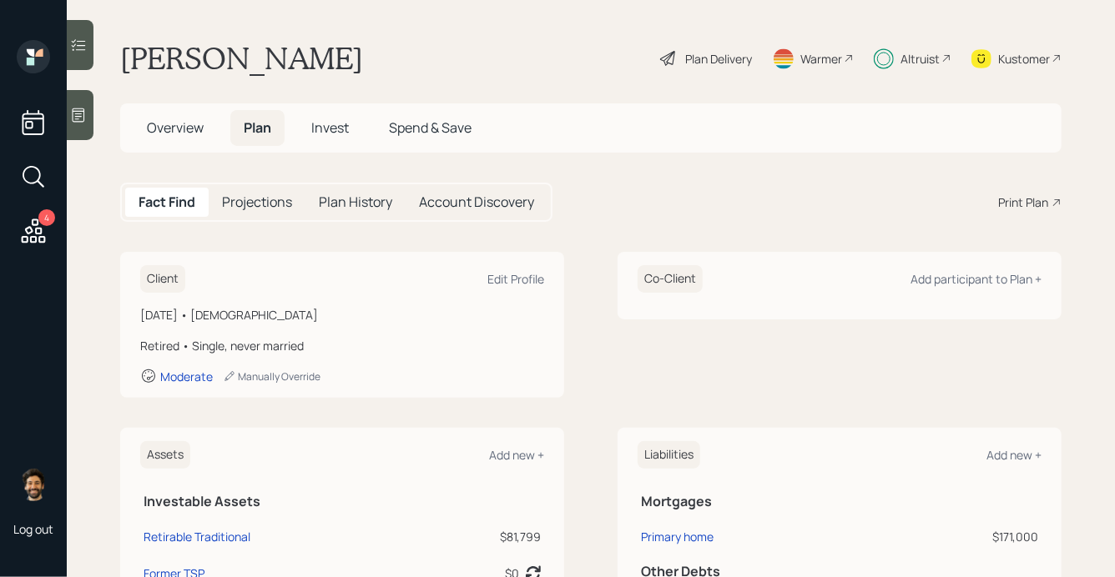
click at [311, 128] on h5 "Invest" at bounding box center [330, 128] width 64 height 36
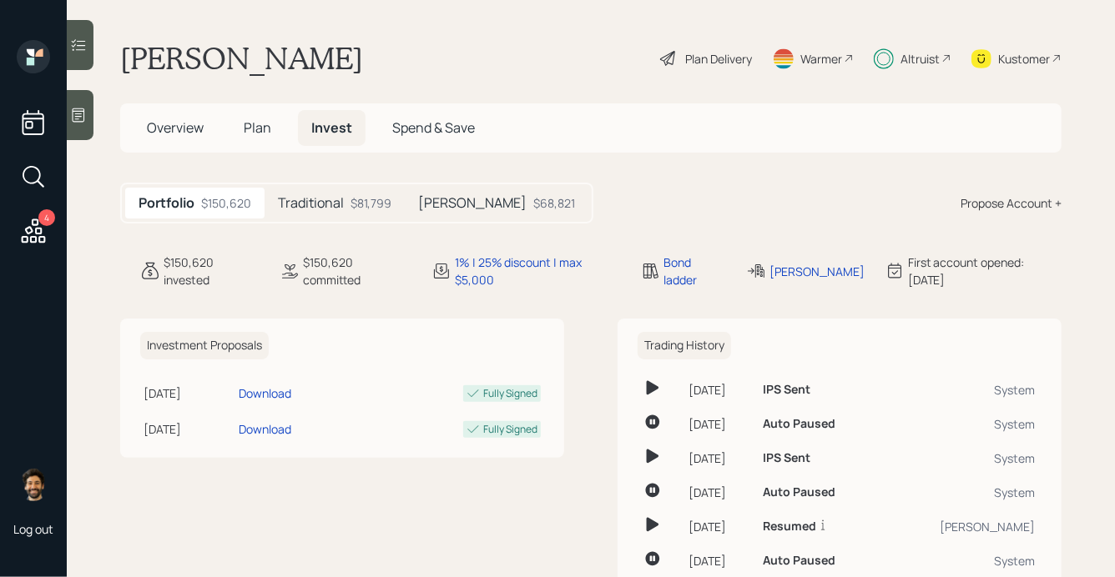
click at [315, 202] on h5 "Traditional" at bounding box center [311, 203] width 66 height 16
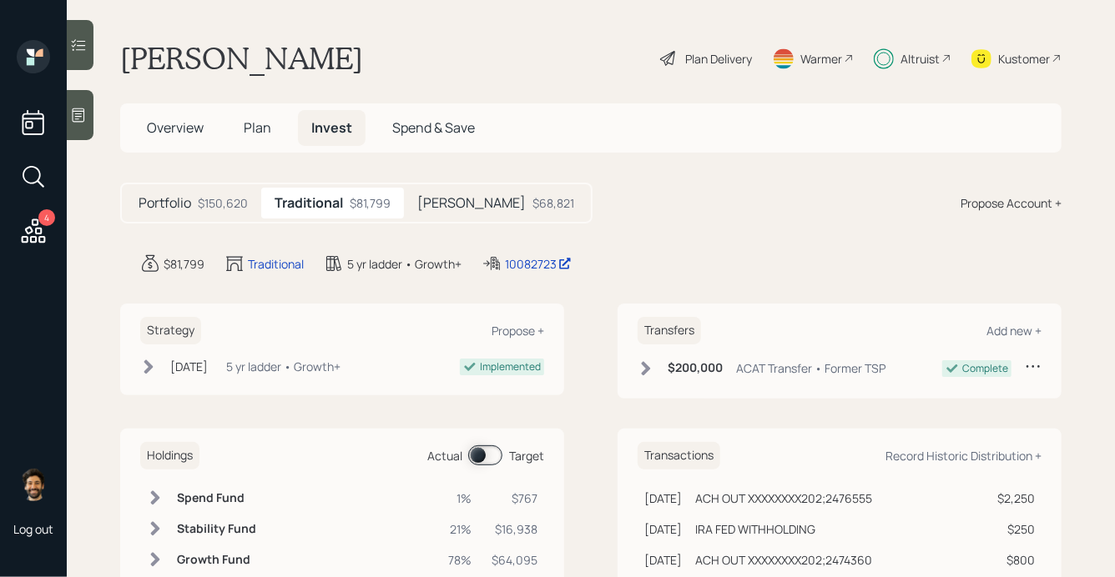
click at [490, 454] on span at bounding box center [485, 456] width 34 height 20
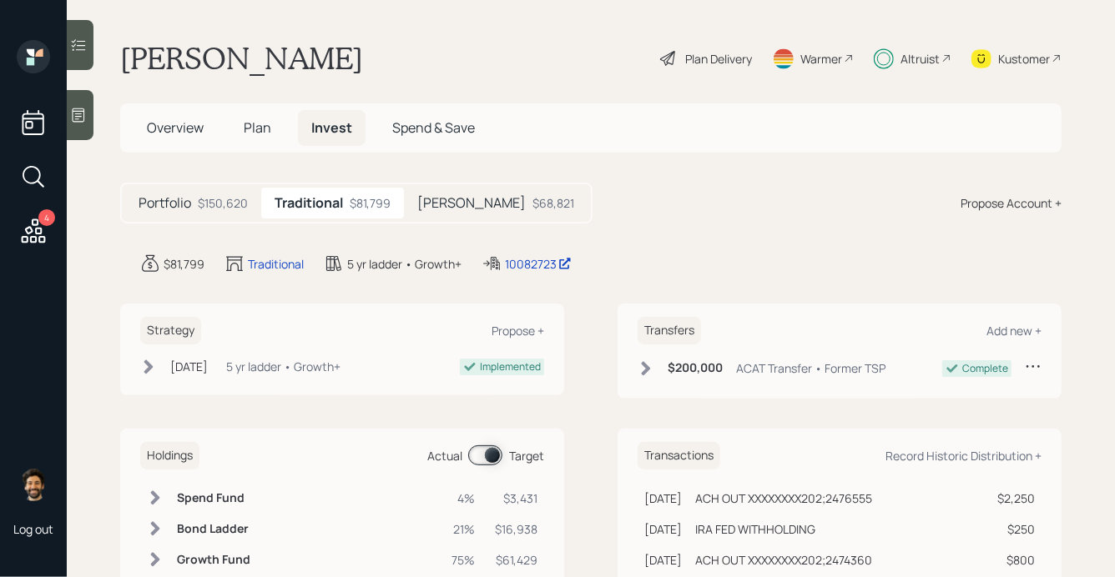
click at [490, 454] on span at bounding box center [485, 456] width 34 height 20
click at [193, 368] on div "[DATE]" at bounding box center [189, 367] width 38 height 18
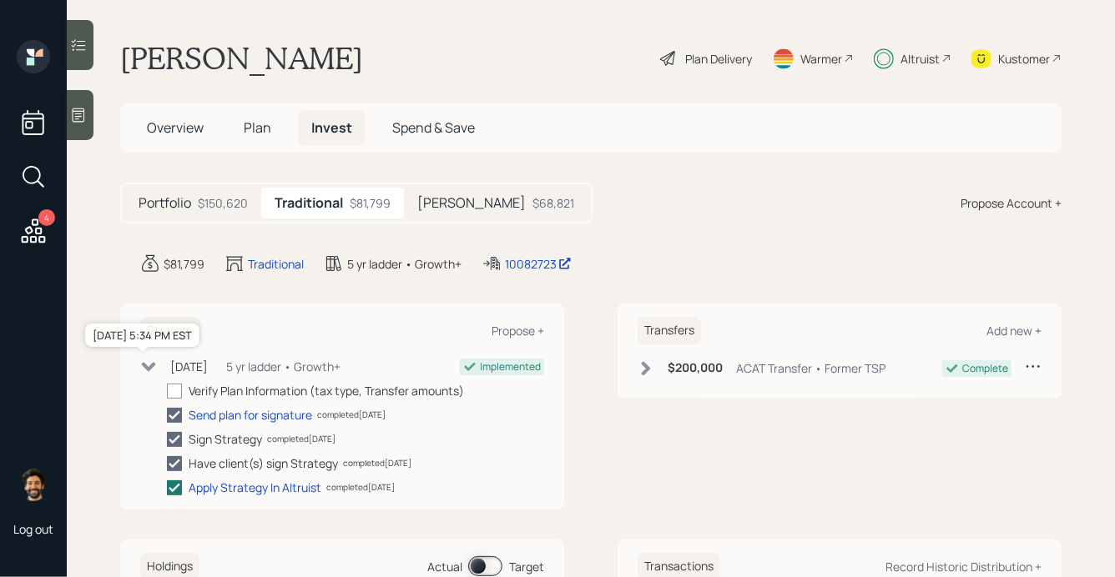
click at [193, 368] on div "[DATE]" at bounding box center [189, 367] width 38 height 18
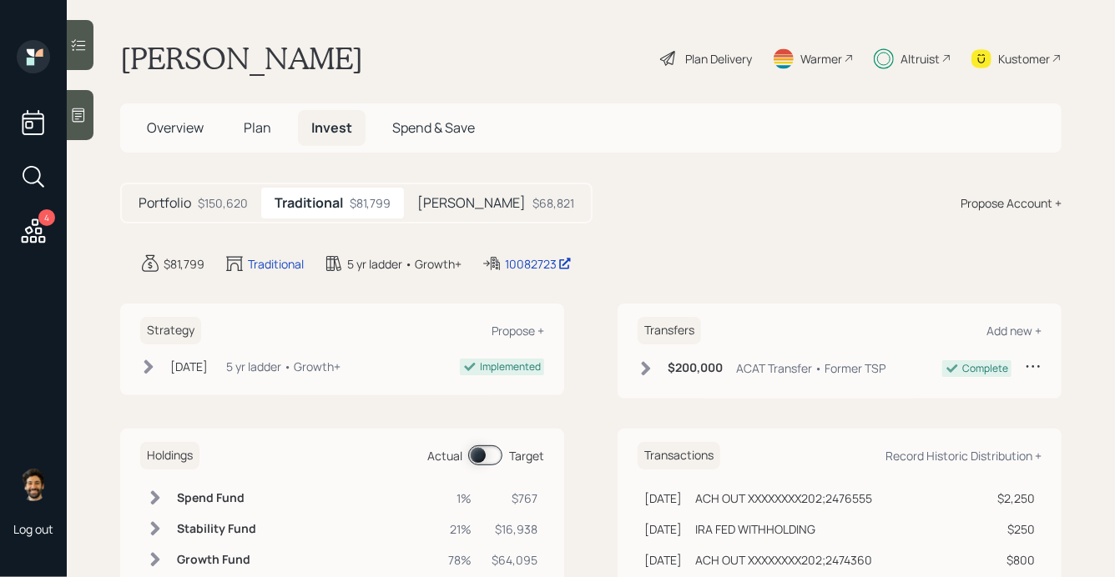
click at [653, 370] on icon at bounding box center [645, 368] width 17 height 17
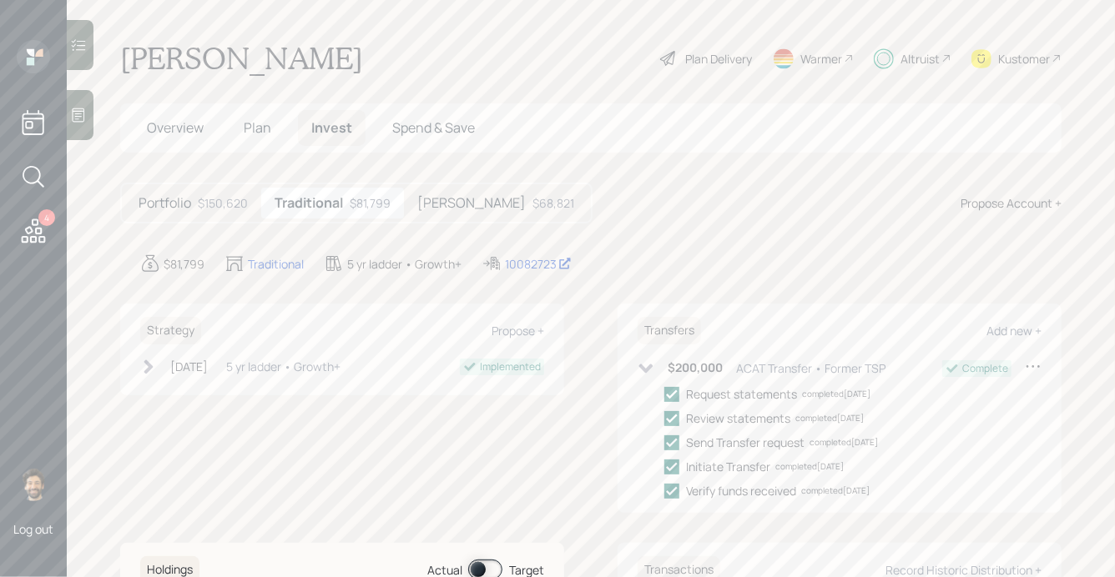
click at [653, 371] on icon at bounding box center [645, 368] width 17 height 17
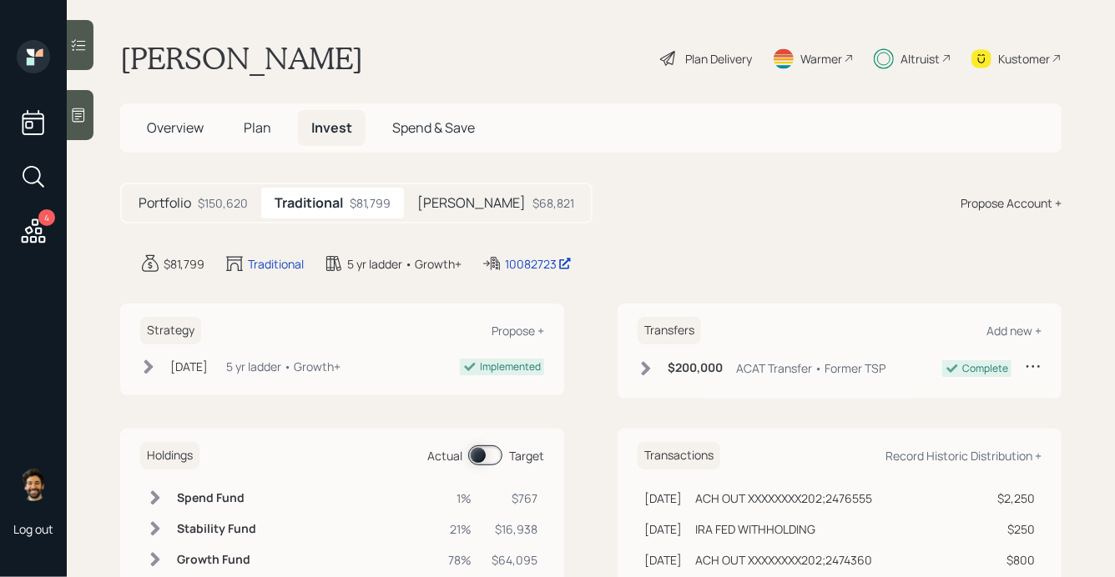
click at [349, 201] on div "Traditional $81,799" at bounding box center [332, 203] width 143 height 31
click at [425, 210] on h5 "[PERSON_NAME]" at bounding box center [471, 203] width 108 height 16
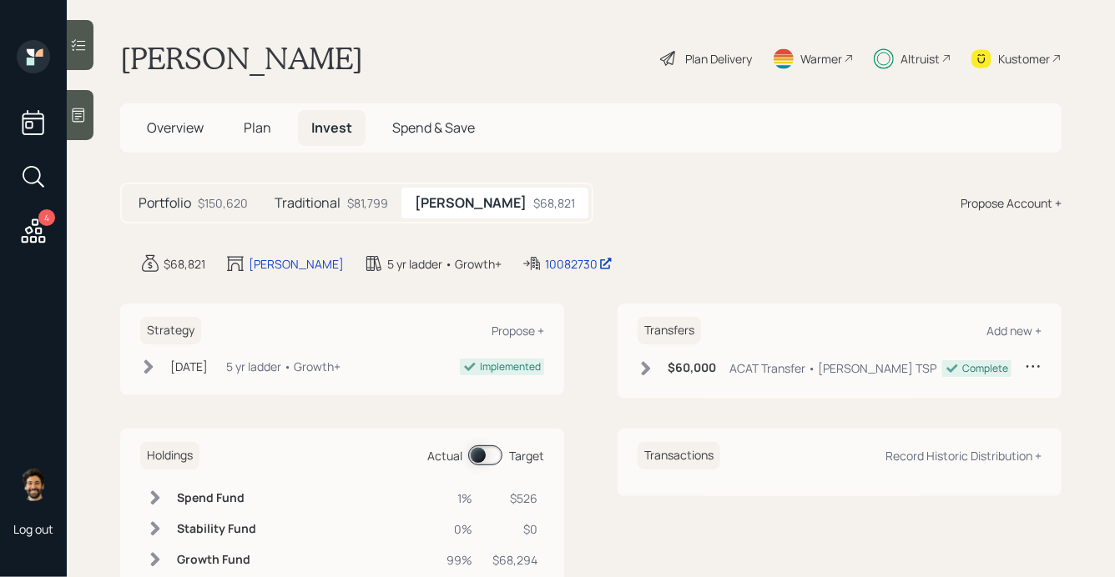
click at [386, 209] on div "$81,799" at bounding box center [367, 203] width 41 height 18
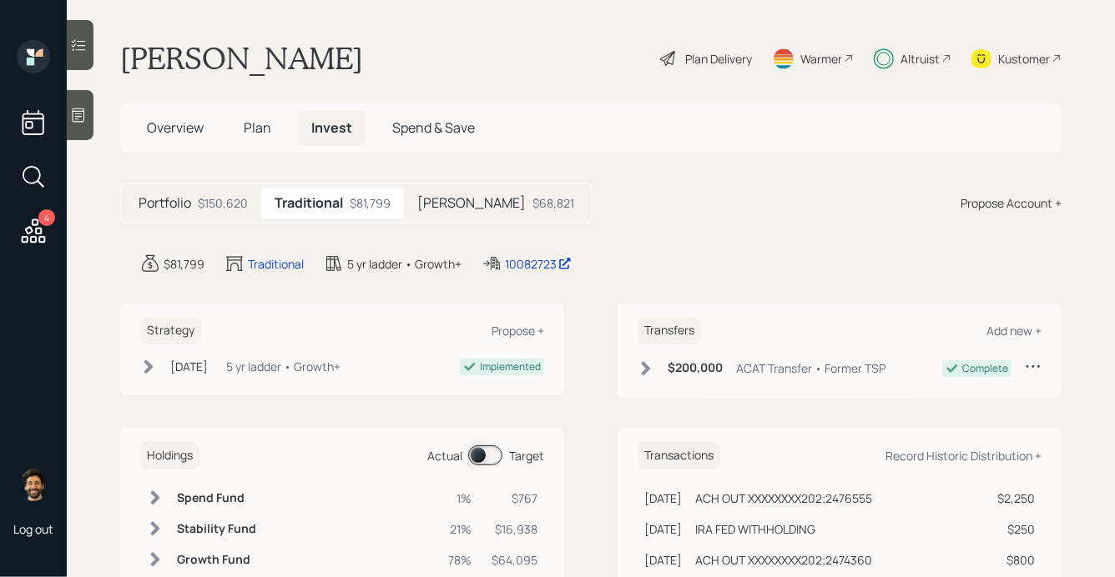
click at [430, 199] on h5 "[PERSON_NAME]" at bounding box center [471, 203] width 108 height 16
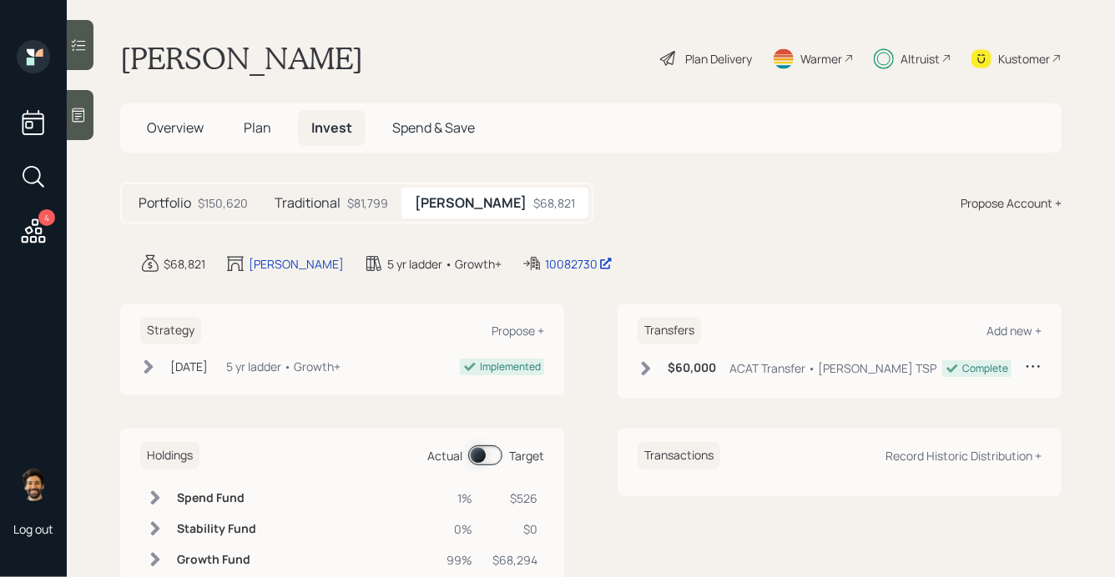
click at [388, 204] on div "Traditional $81,799" at bounding box center [331, 203] width 140 height 31
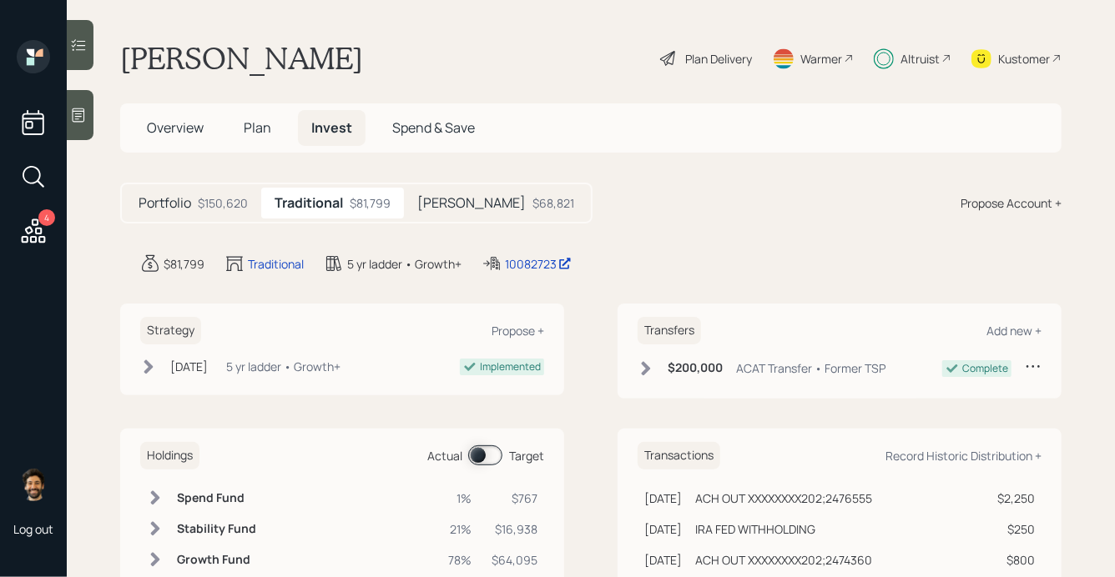
click at [491, 451] on span at bounding box center [485, 456] width 34 height 20
click at [214, 204] on div "$150,620" at bounding box center [223, 203] width 50 height 18
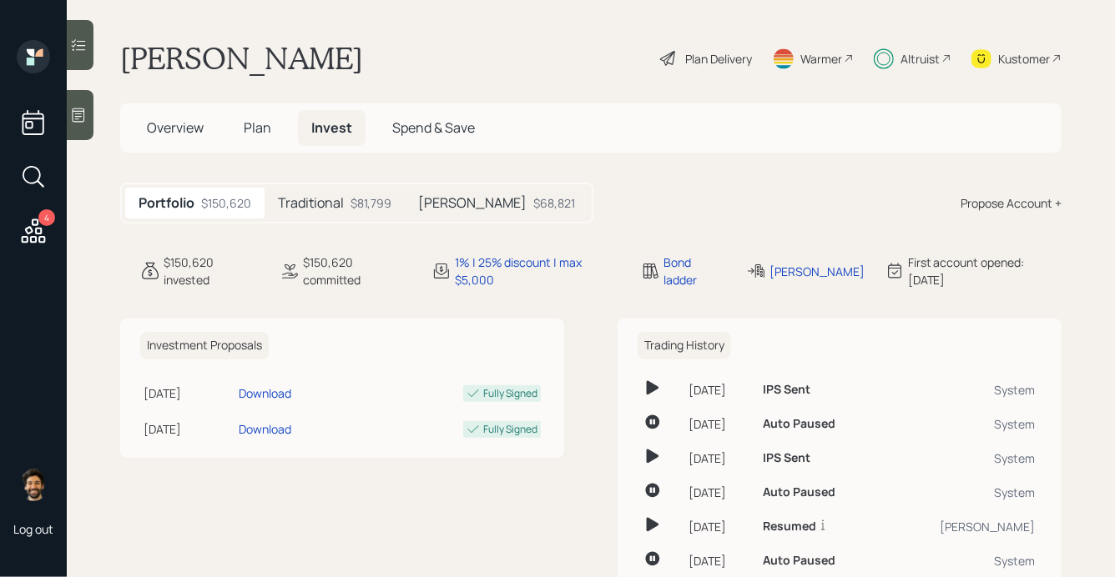
click at [323, 200] on h5 "Traditional" at bounding box center [311, 203] width 66 height 16
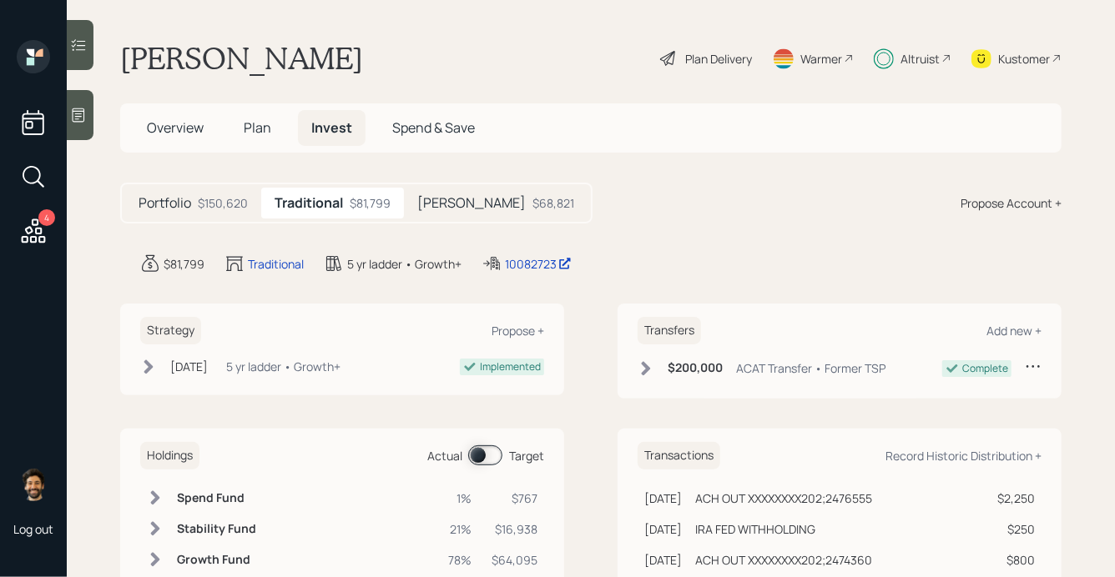
click at [532, 205] on div "$68,821" at bounding box center [553, 203] width 42 height 18
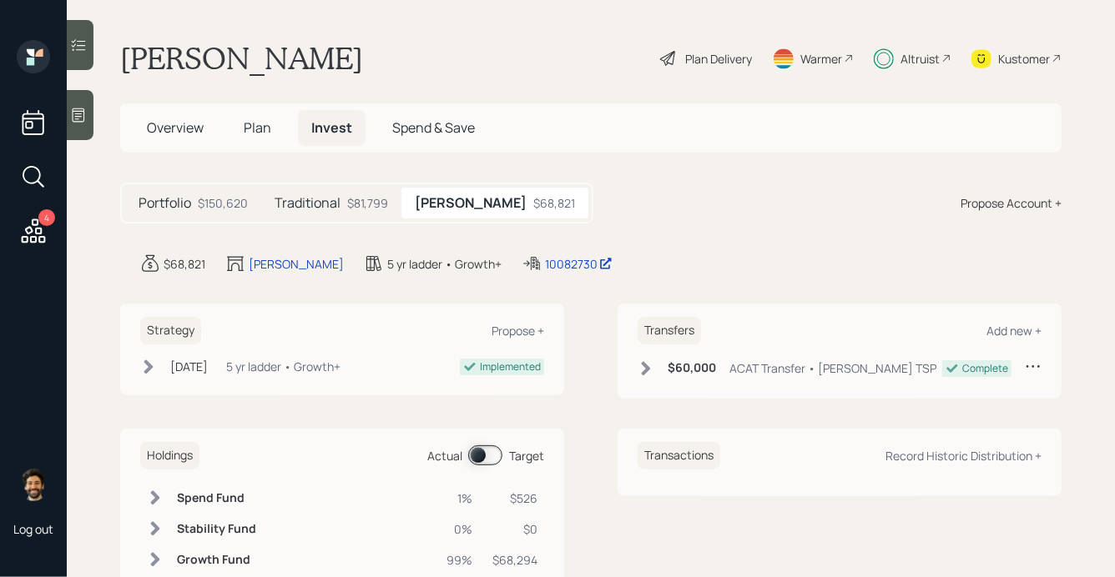
click at [376, 208] on div "$81,799" at bounding box center [367, 203] width 41 height 18
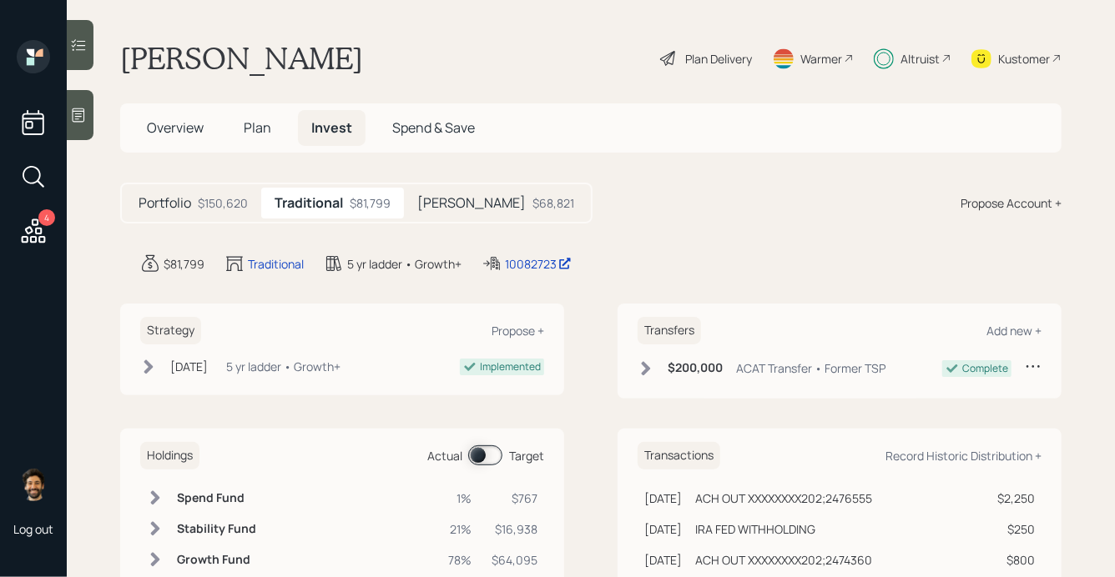
click at [437, 205] on h5 "[PERSON_NAME]" at bounding box center [471, 203] width 108 height 16
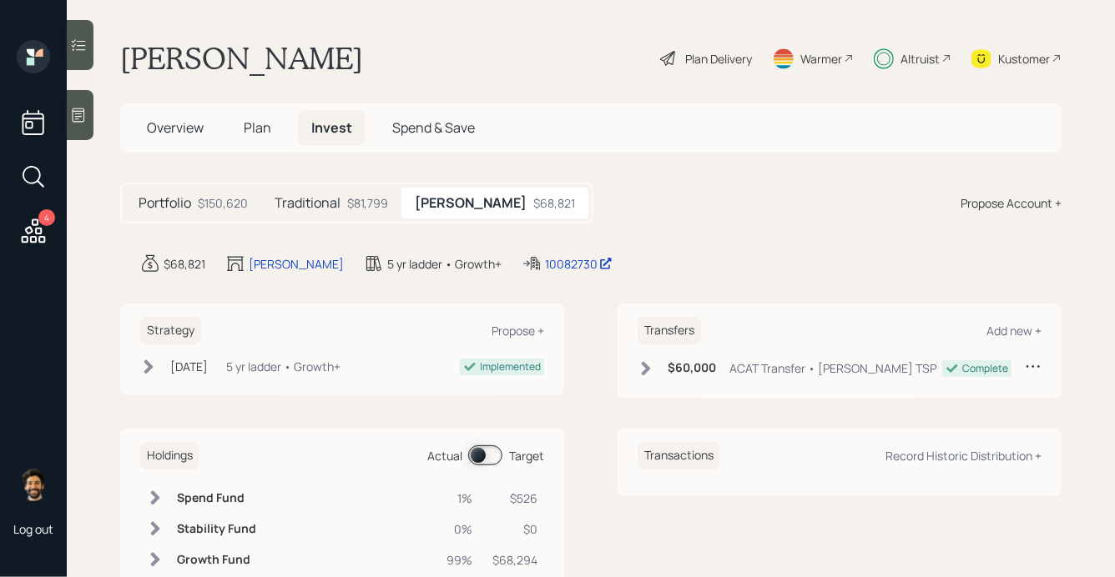
click at [370, 205] on div "$81,799" at bounding box center [367, 203] width 41 height 18
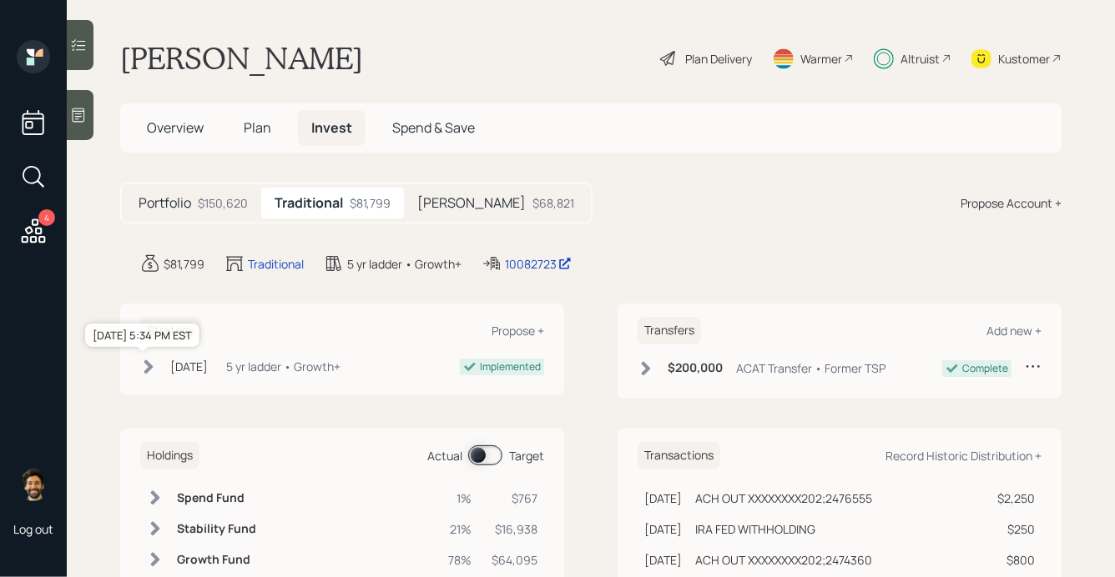
click at [183, 369] on div "[DATE]" at bounding box center [189, 367] width 38 height 18
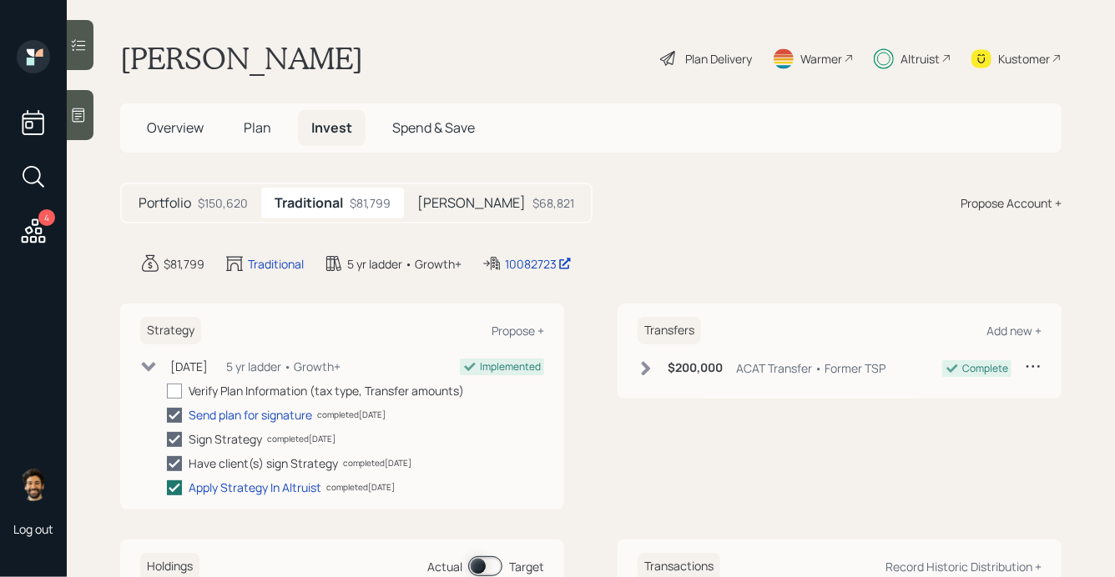
click at [665, 370] on div "$200,000 ACAT Transfer • Former TSP" at bounding box center [761, 368] width 248 height 21
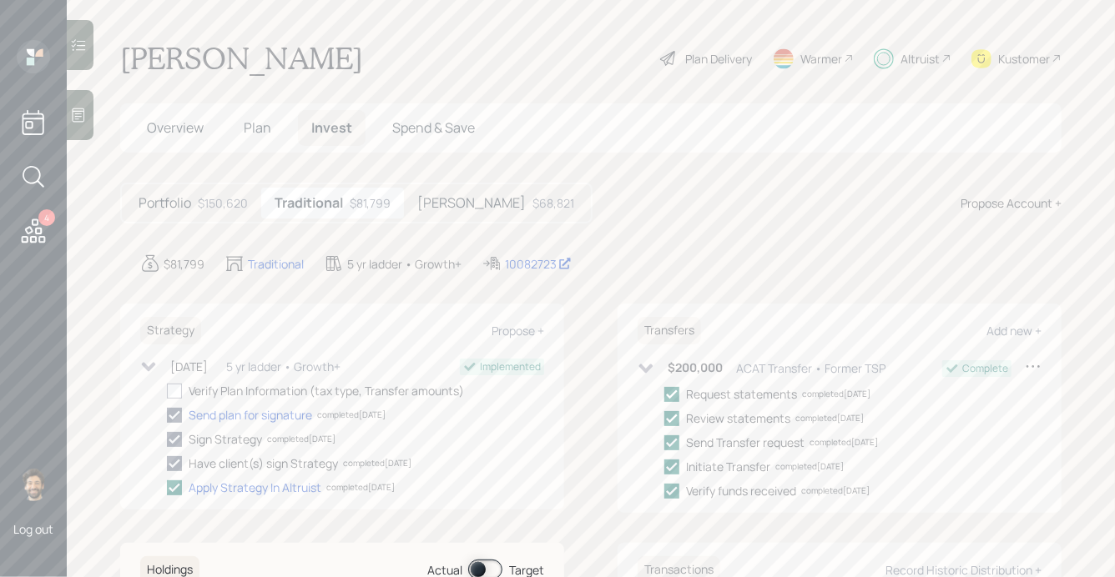
click at [84, 40] on icon at bounding box center [78, 45] width 17 height 17
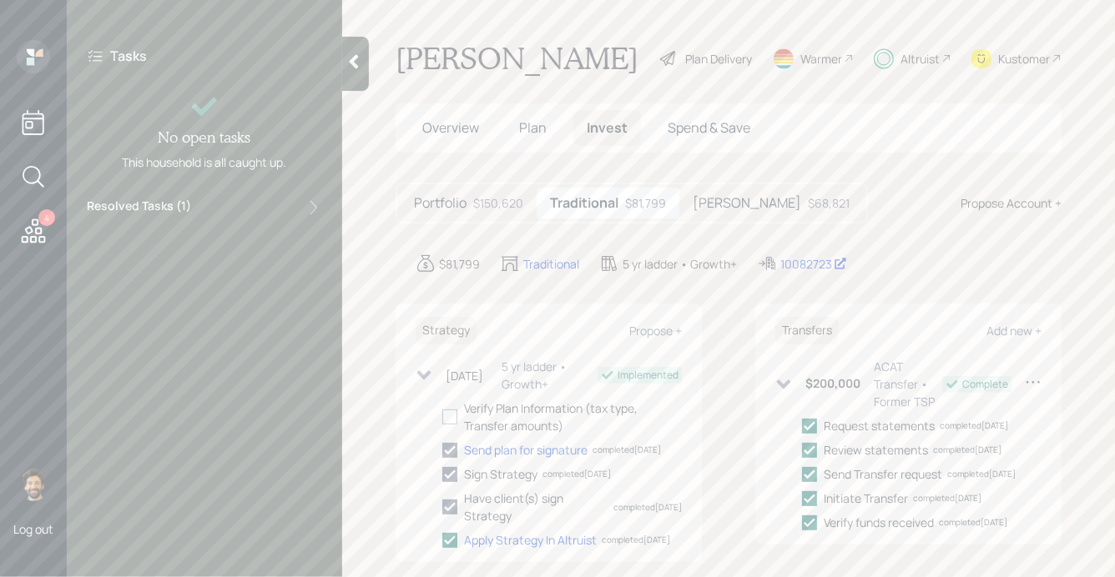
click at [149, 210] on label "Resolved Tasks ( 1 )" at bounding box center [139, 208] width 104 height 20
click at [351, 63] on icon at bounding box center [354, 62] width 9 height 14
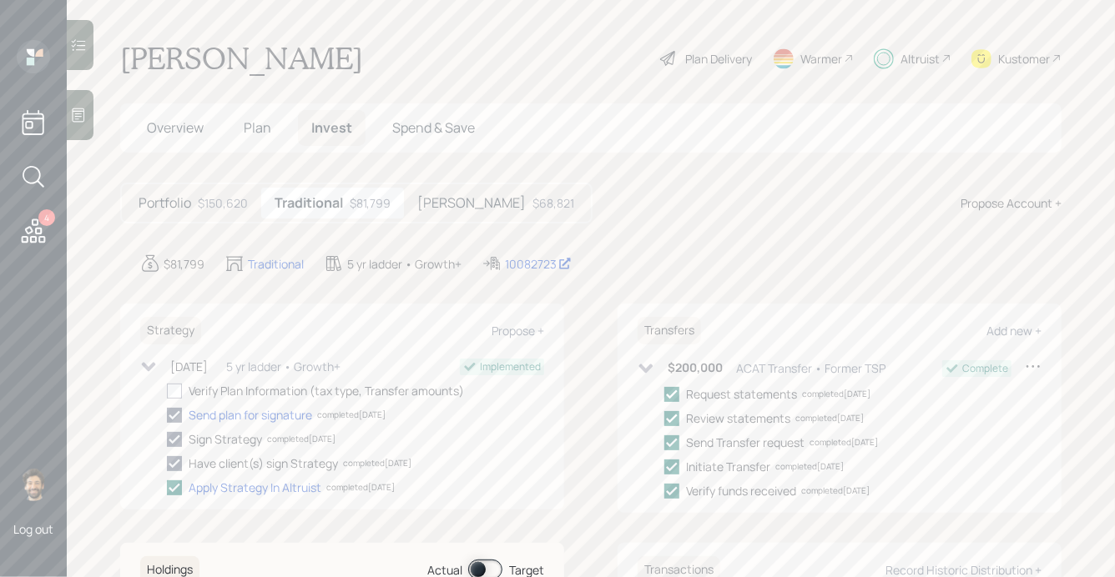
click at [931, 53] on div "Altruist" at bounding box center [919, 59] width 39 height 18
